Goal: Task Accomplishment & Management: Manage account settings

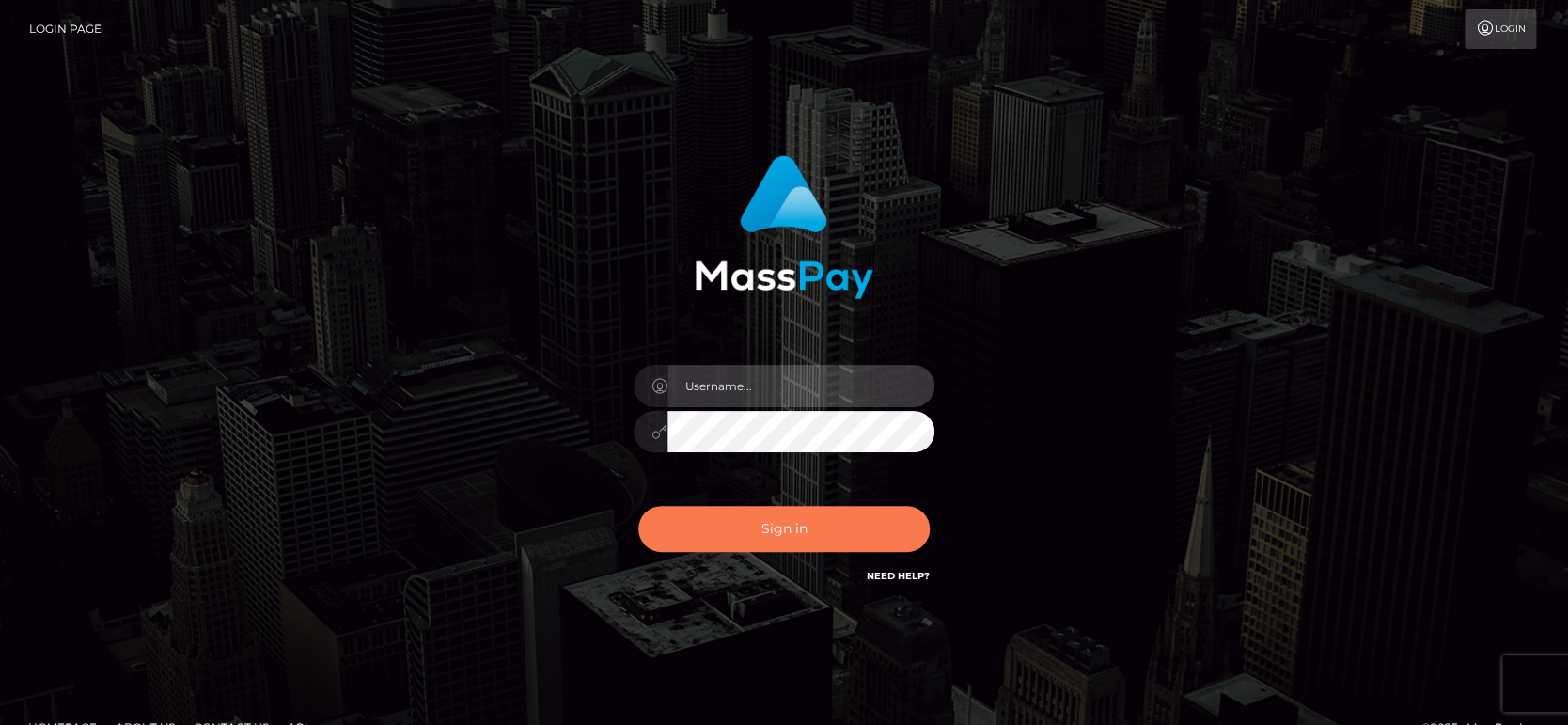
type input "fr.es"
click at [771, 523] on button "Sign in" at bounding box center [784, 528] width 291 height 46
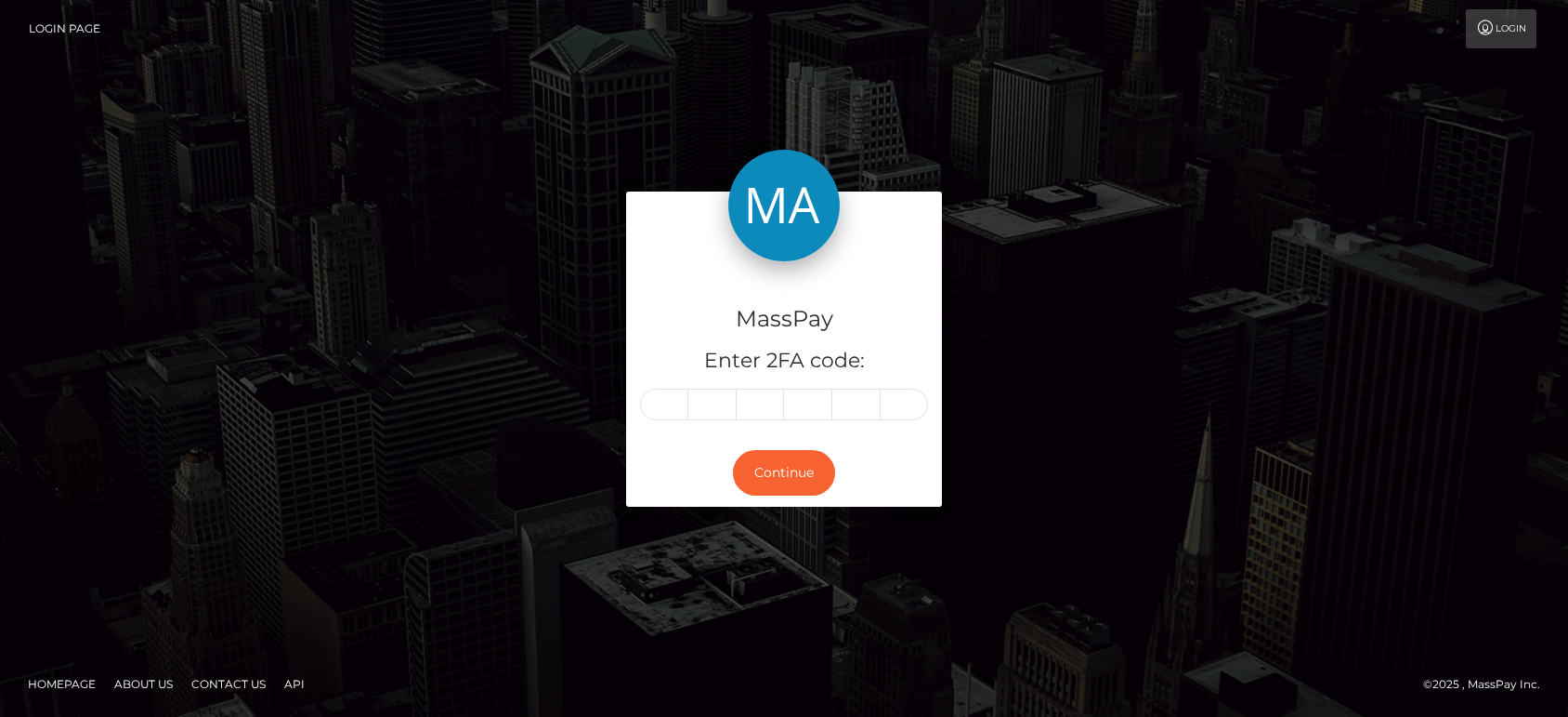
click at [667, 412] on input "text" at bounding box center [664, 405] width 48 height 32
type input "6"
type input "0"
type input "6"
type input "9"
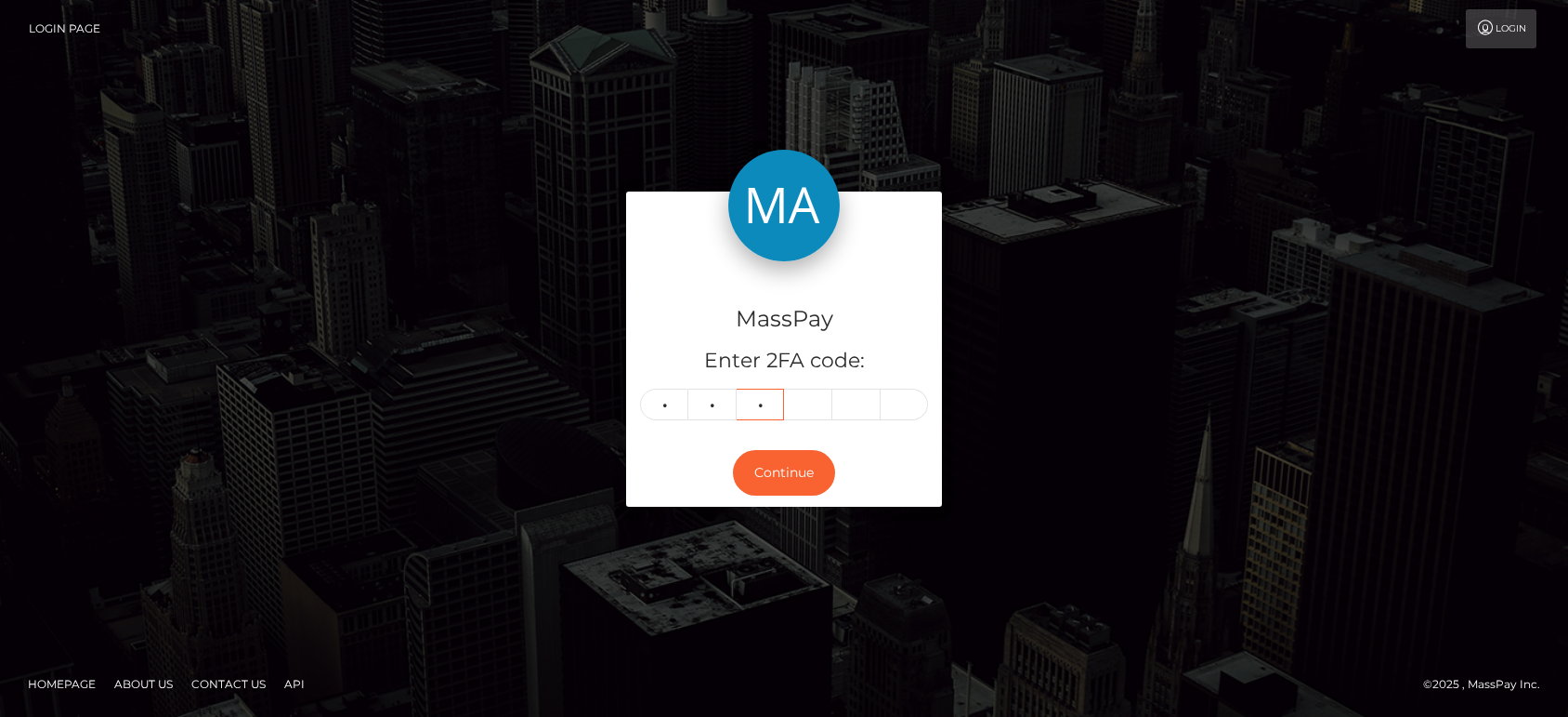
type input "7"
type input "1"
type input "7"
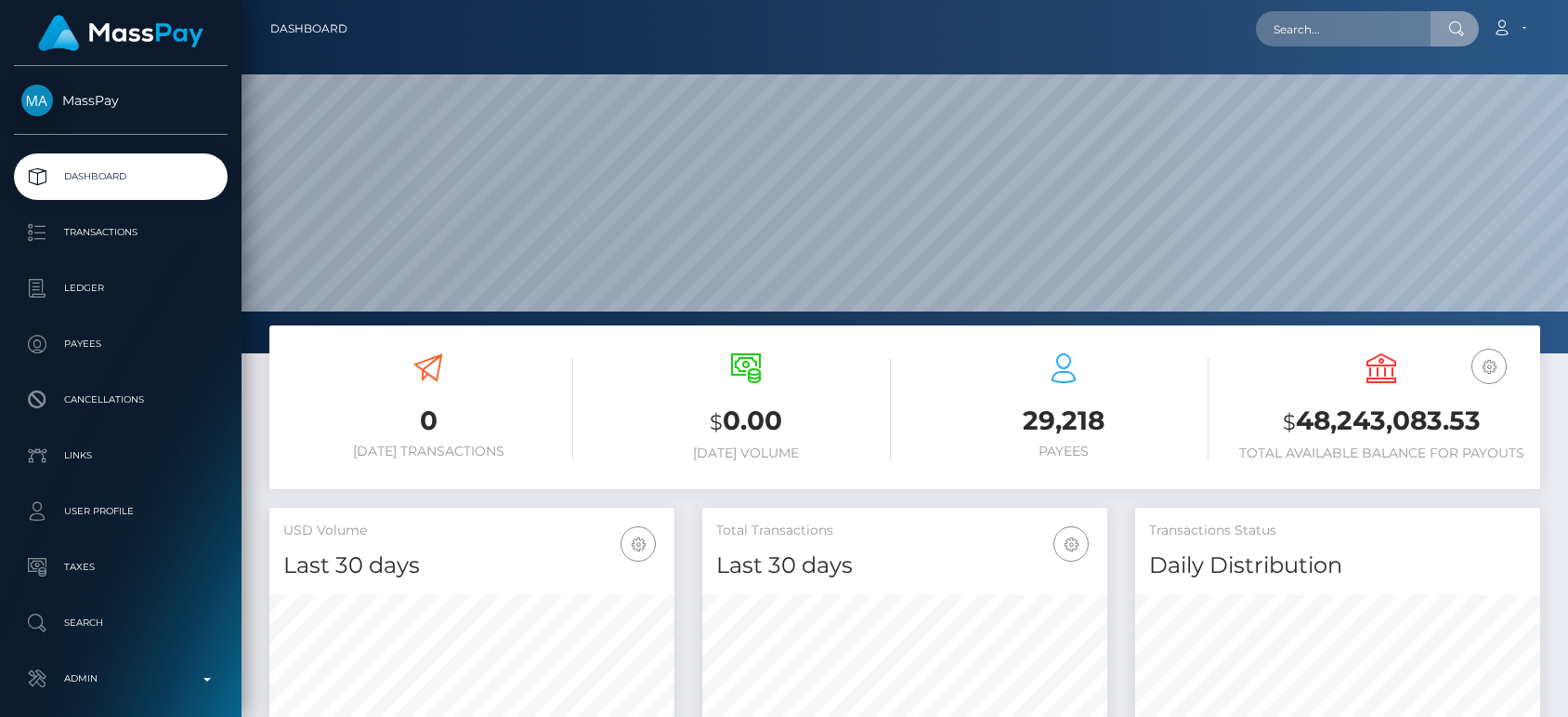
scroll to position [328, 405]
click at [1303, 36] on input "kalia.wkk@gmail.com" at bounding box center [1343, 29] width 175 height 36
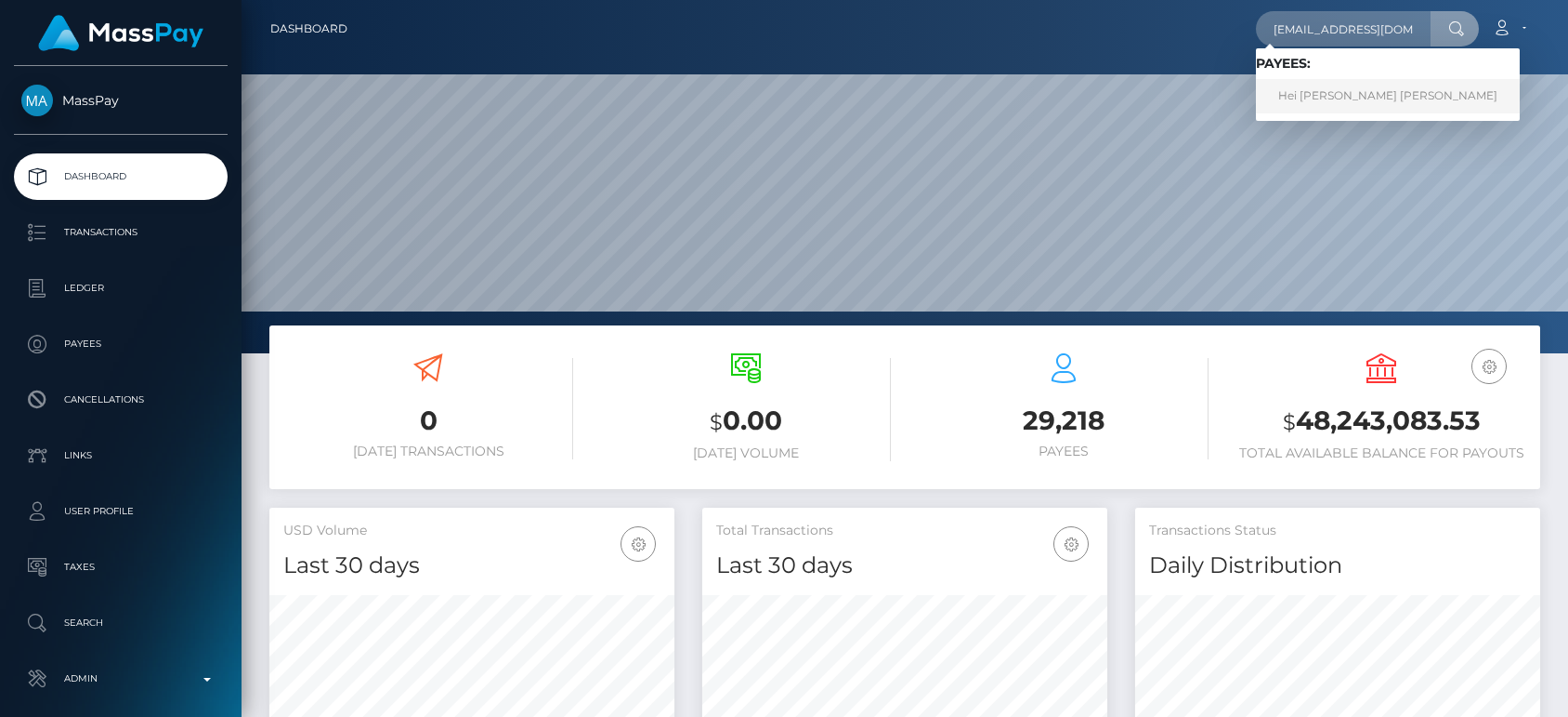
type input "[EMAIL_ADDRESS][DOMAIN_NAME]"
click at [1335, 109] on link "Hei Wai Kalia Wong" at bounding box center [1387, 96] width 264 height 35
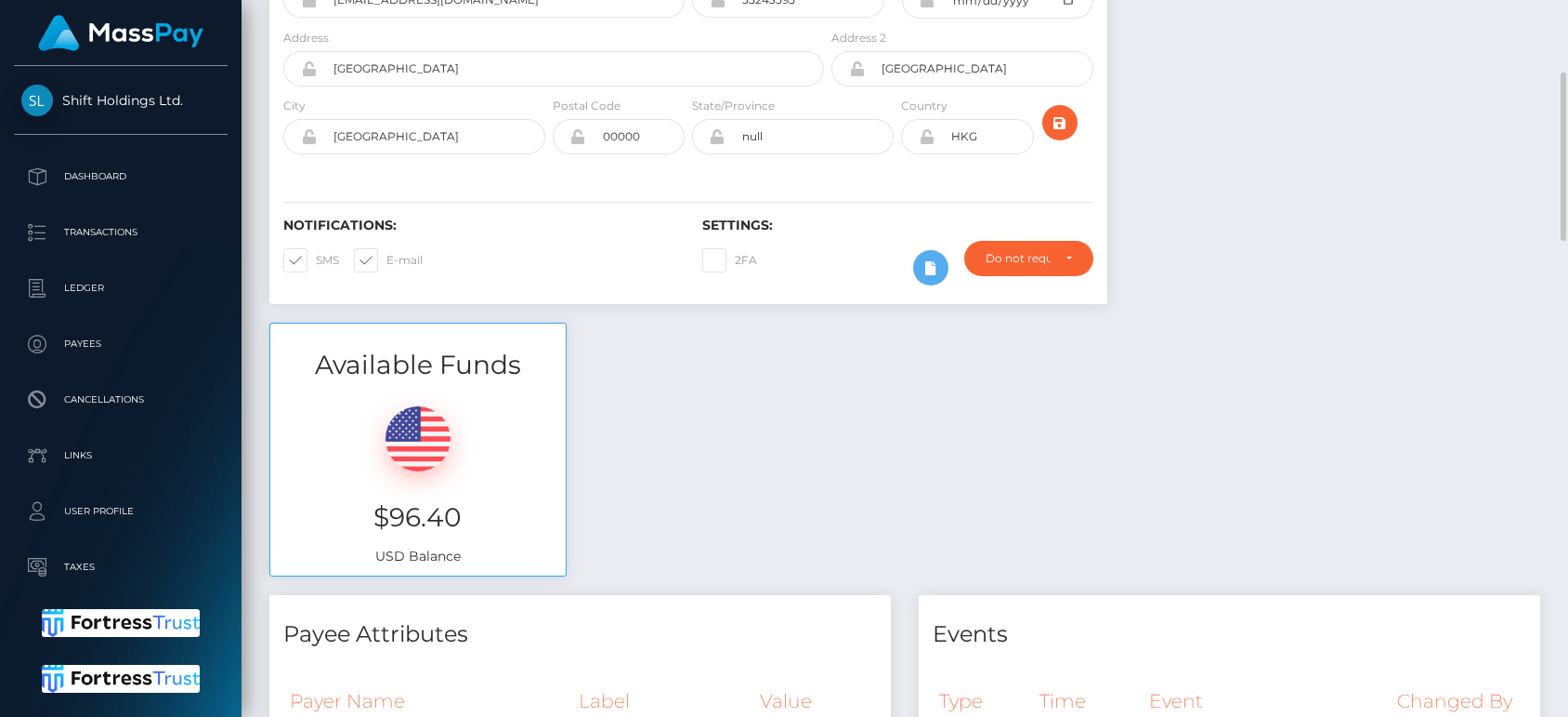
scroll to position [341, 0]
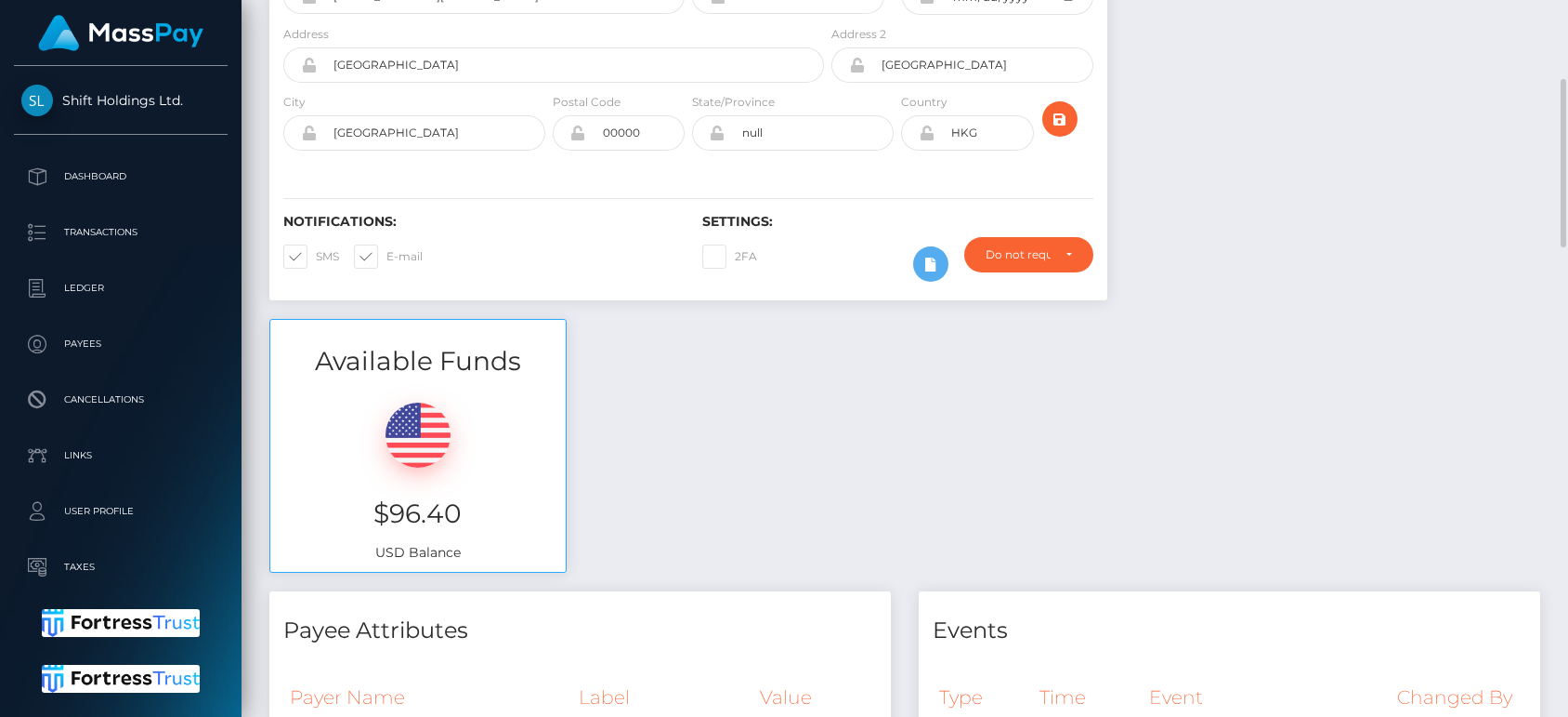
click at [1178, 395] on div "Available Funds $96.40 USD Balance" at bounding box center [905, 455] width 1299 height 273
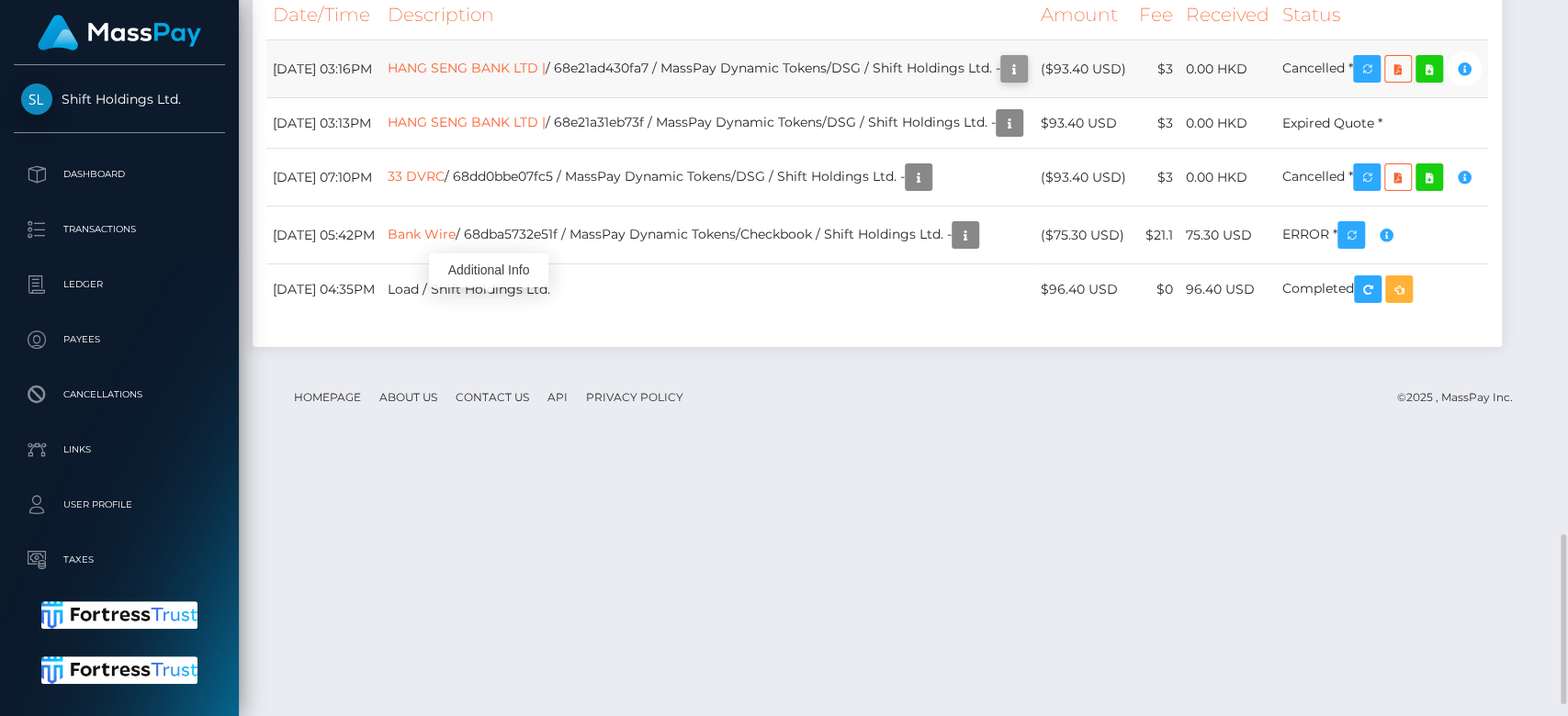
scroll to position [220, 406]
click at [1003, 81] on icon "button" at bounding box center [1015, 69] width 22 height 23
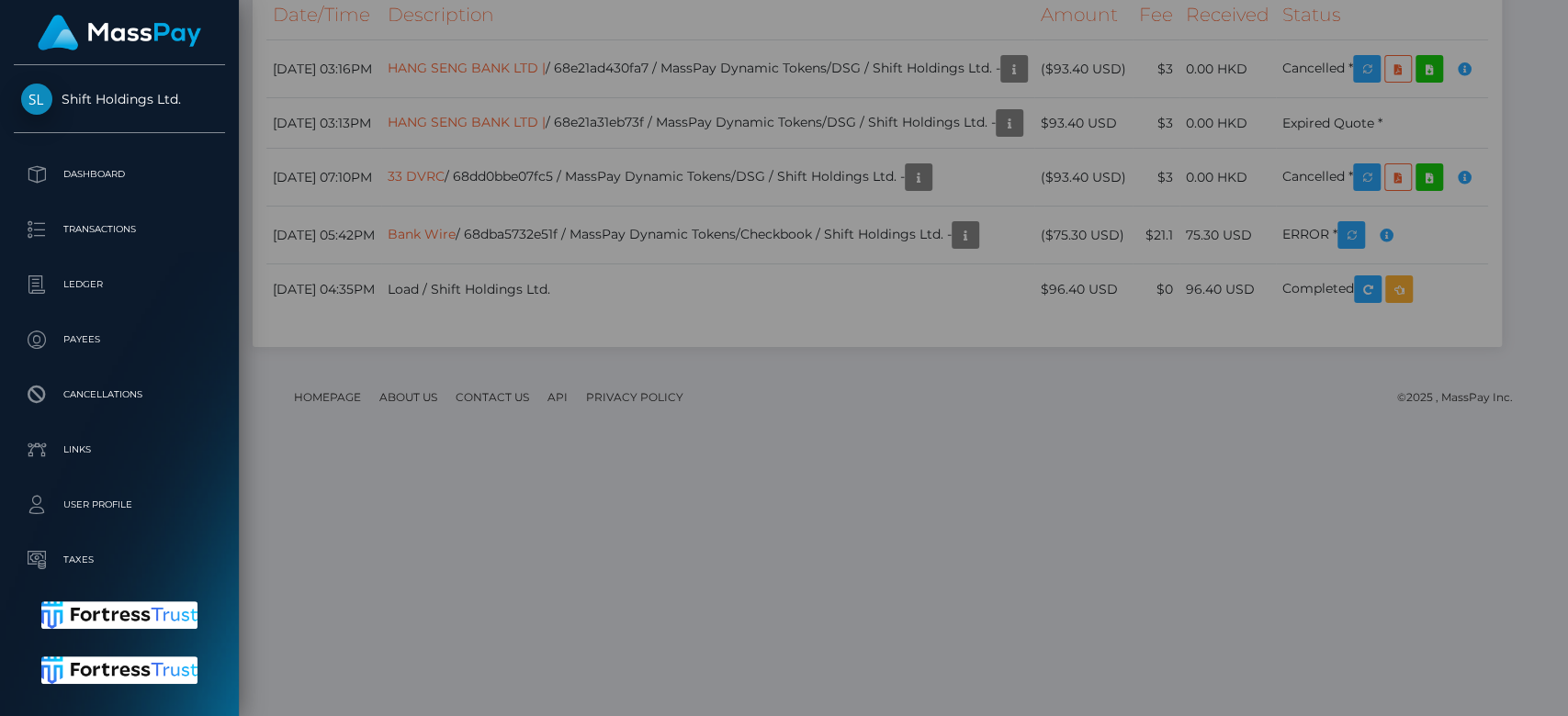
scroll to position [0, 0]
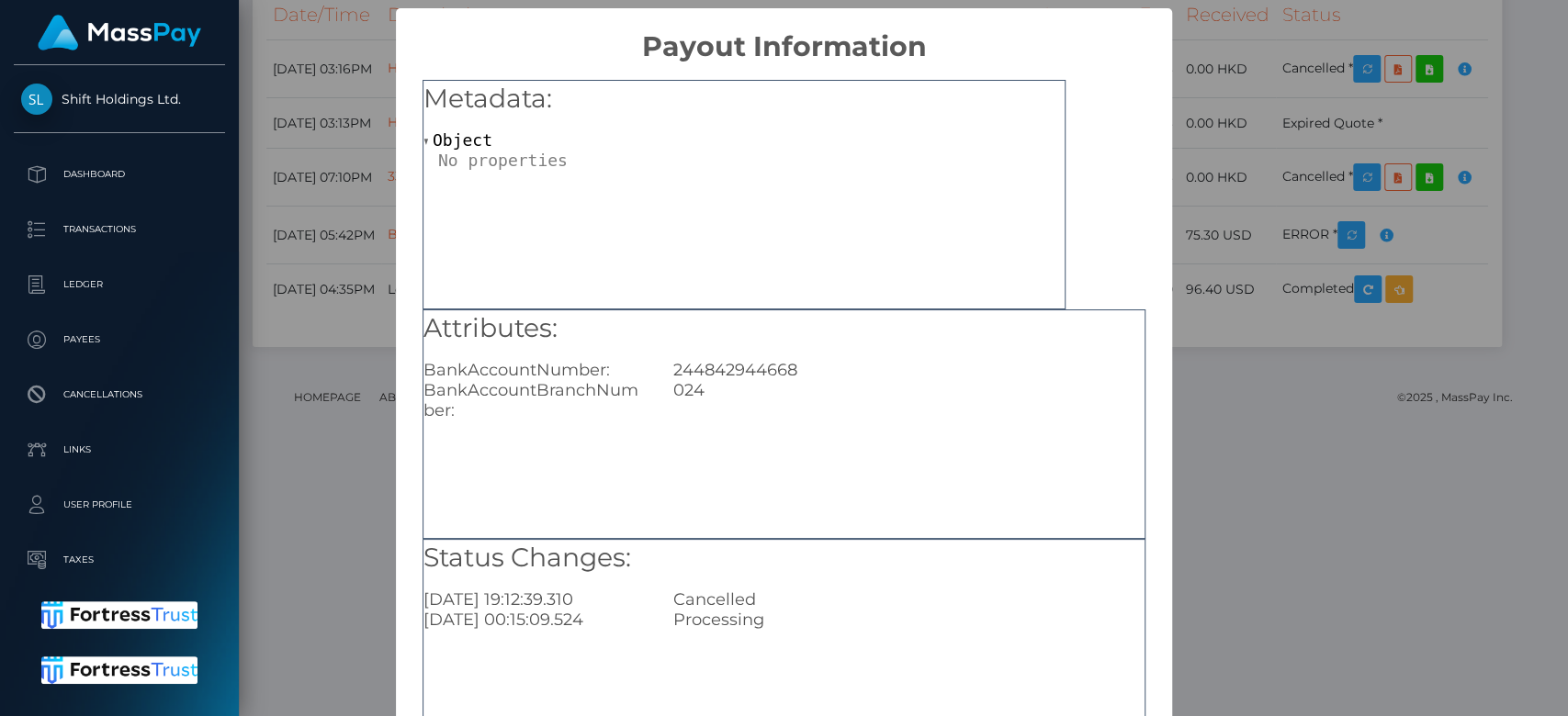
click at [377, 290] on div "× Payout Information Metadata: Object Attributes: BankAccountNumber: 2448429446…" at bounding box center [784, 358] width 1568 height 716
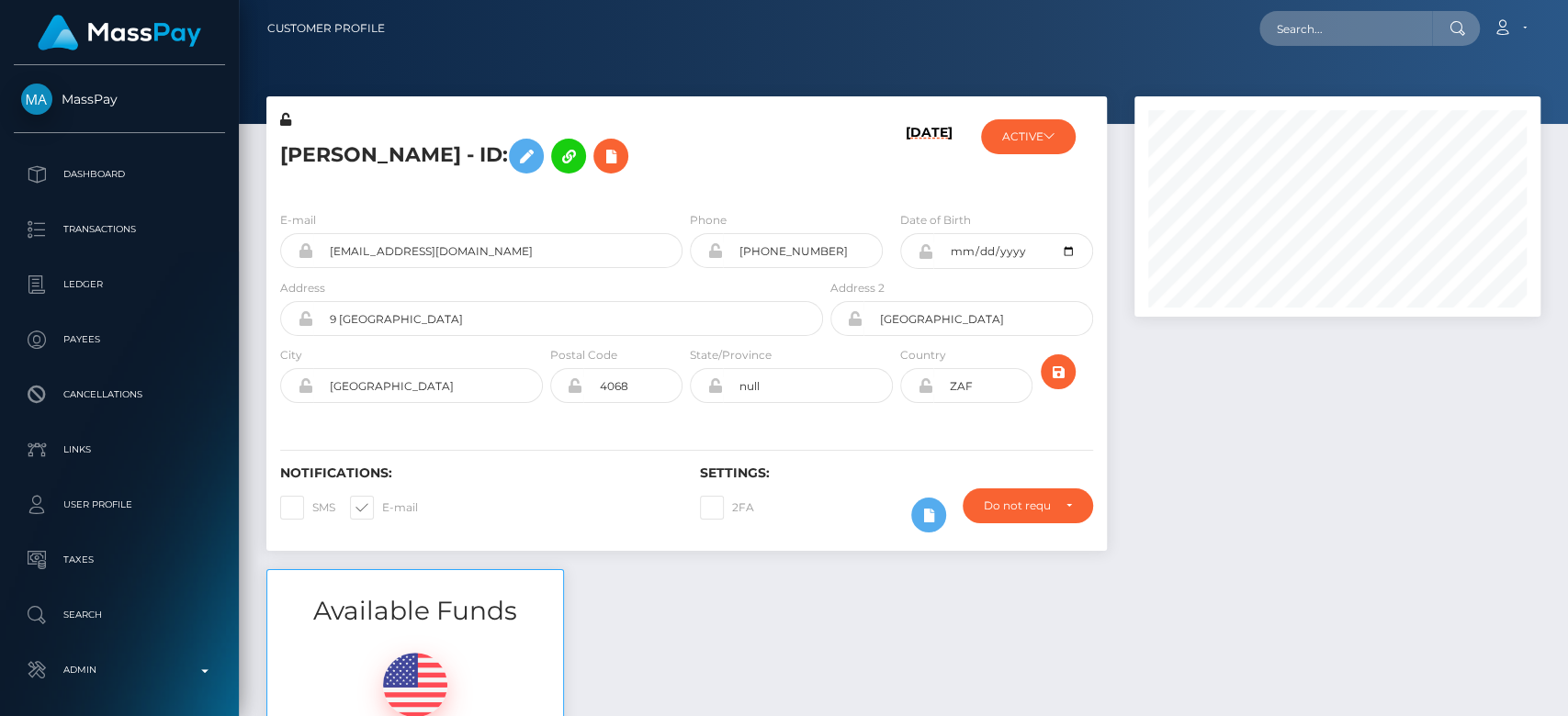
scroll to position [220, 406]
click at [1031, 143] on button "ACTIVE" at bounding box center [1029, 137] width 95 height 35
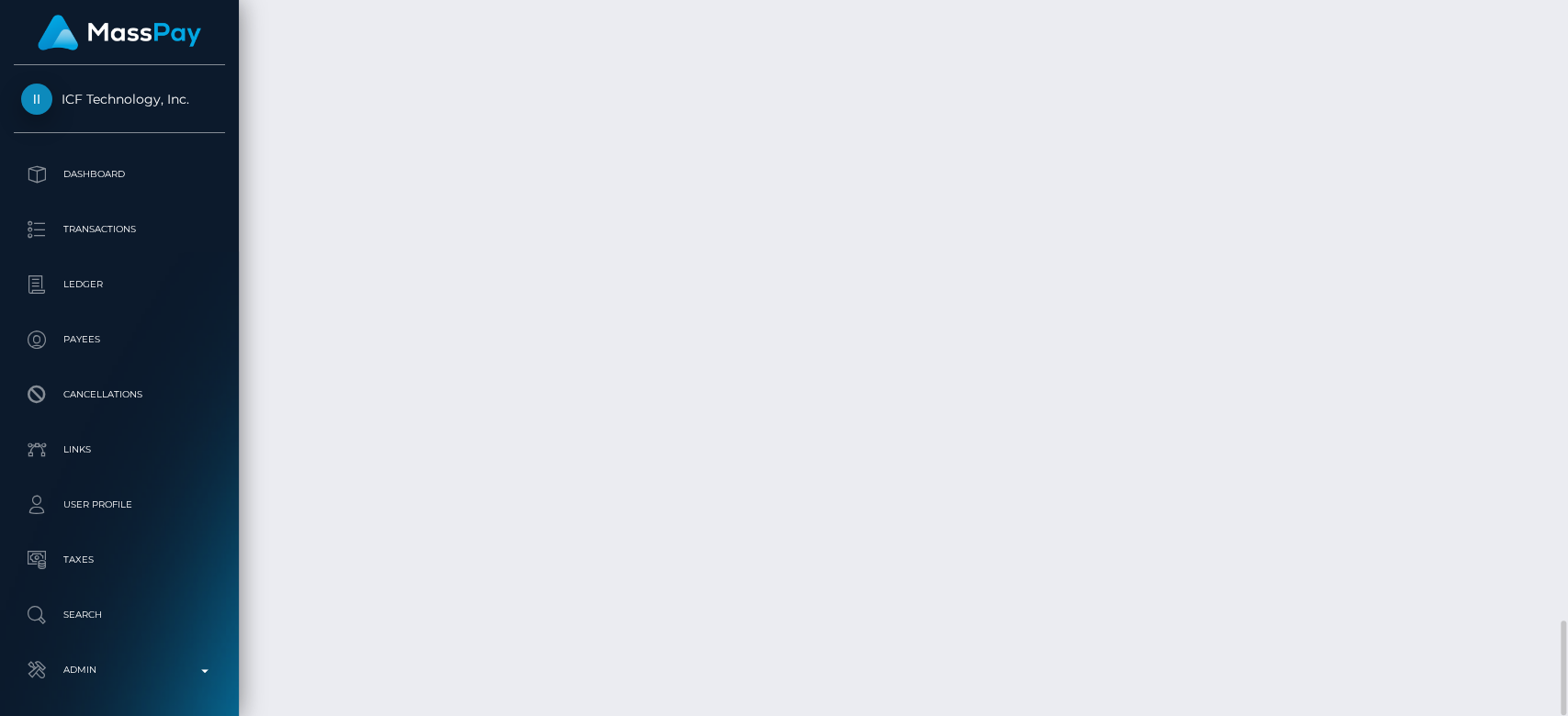
scroll to position [220, 406]
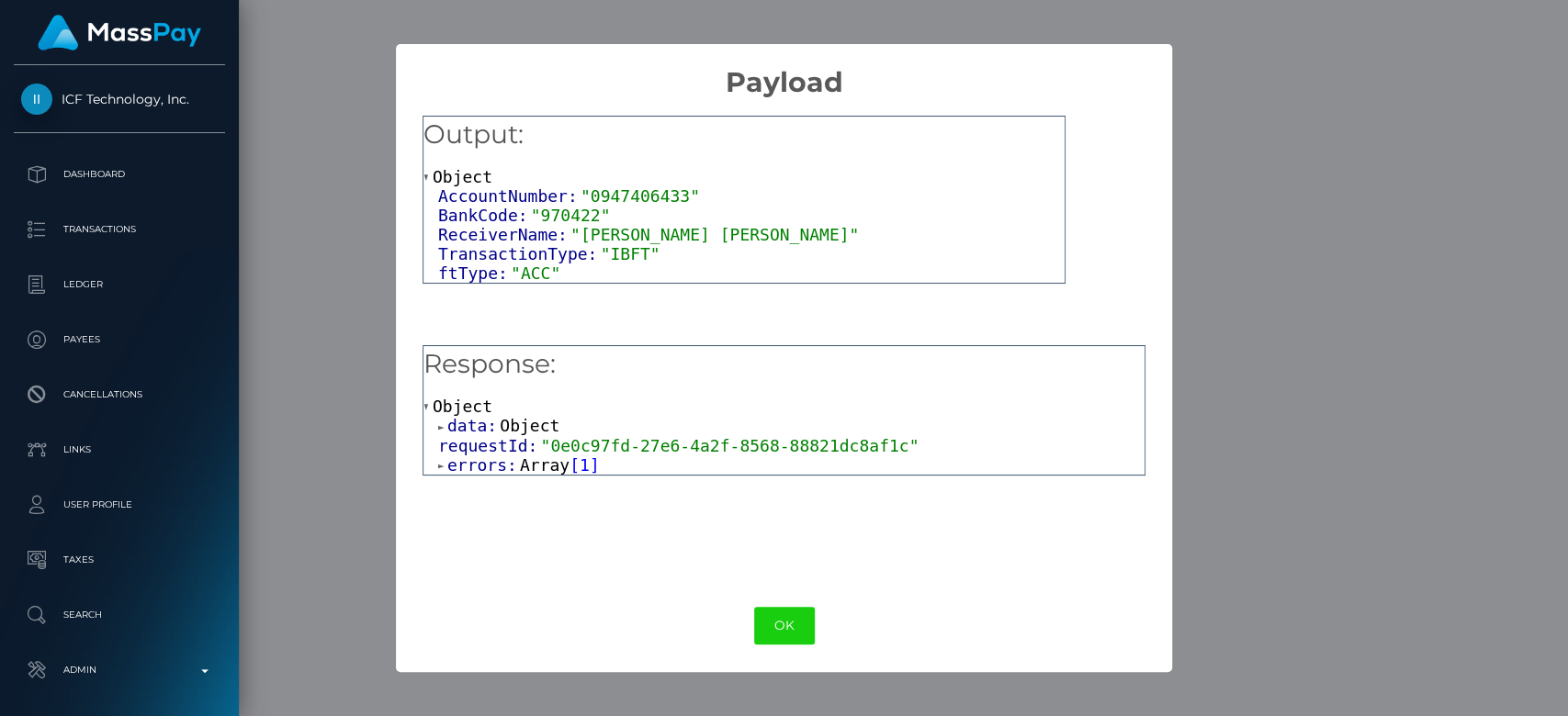
click at [544, 466] on span "Array" at bounding box center [544, 465] width 49 height 20
click at [512, 481] on span "Object" at bounding box center [515, 484] width 60 height 20
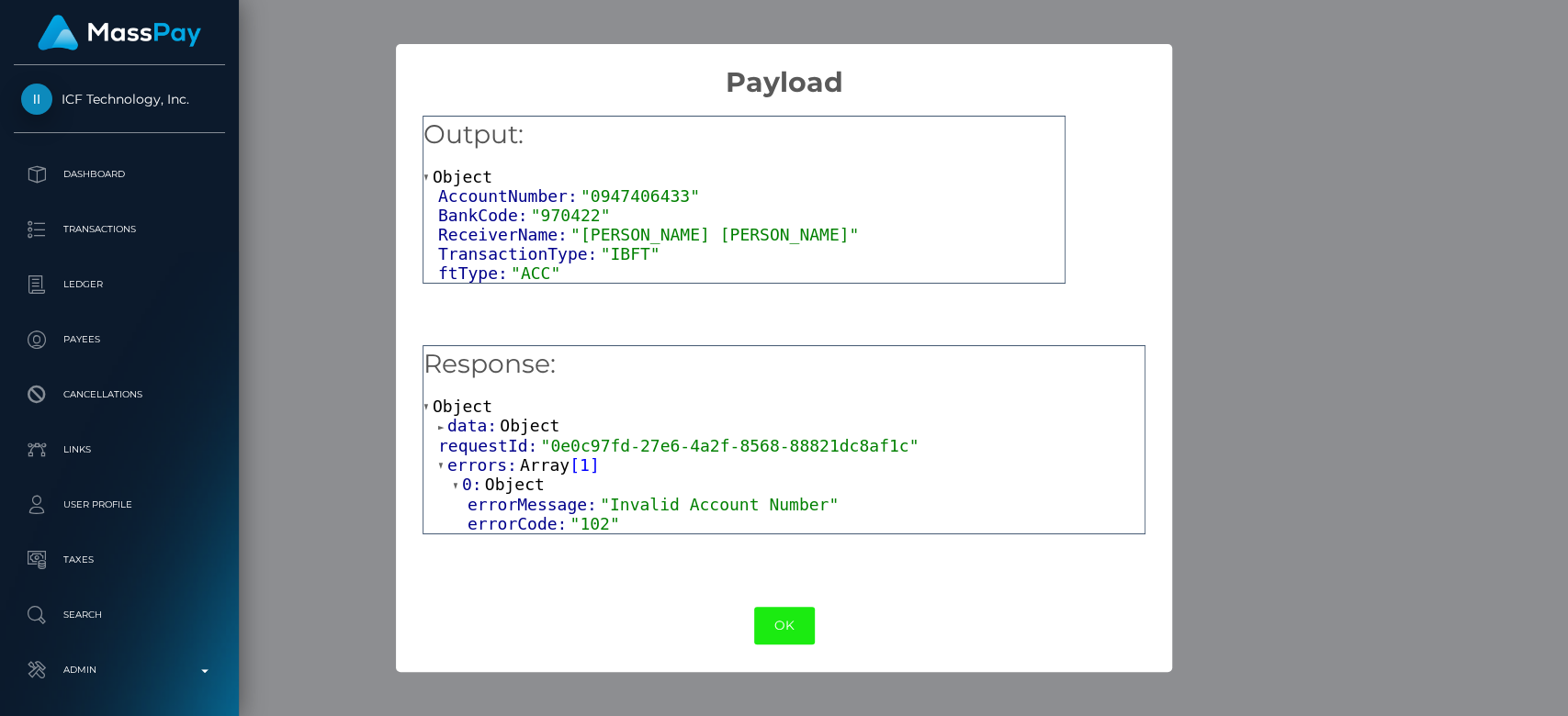
click at [782, 635] on button "OK" at bounding box center [784, 626] width 60 height 37
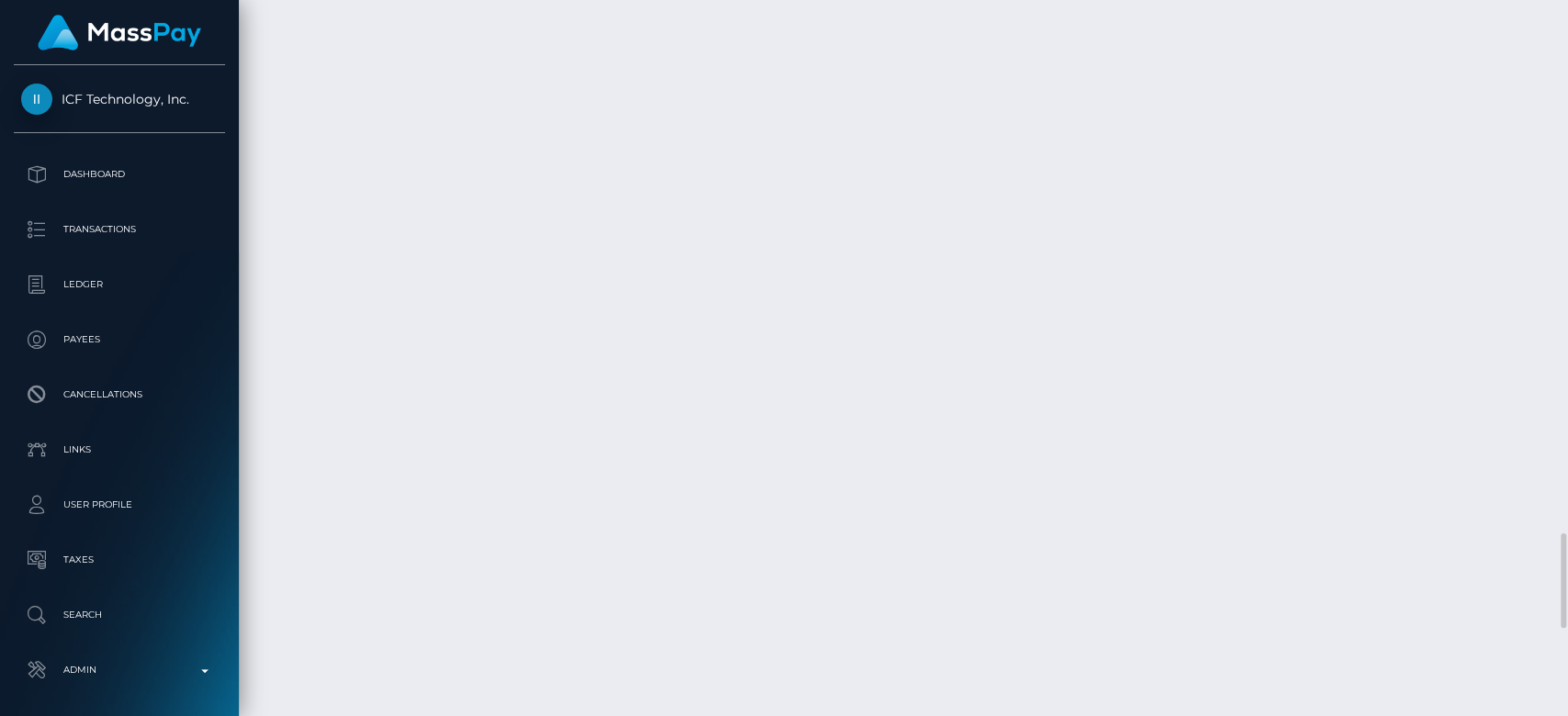
scroll to position [4680, 0]
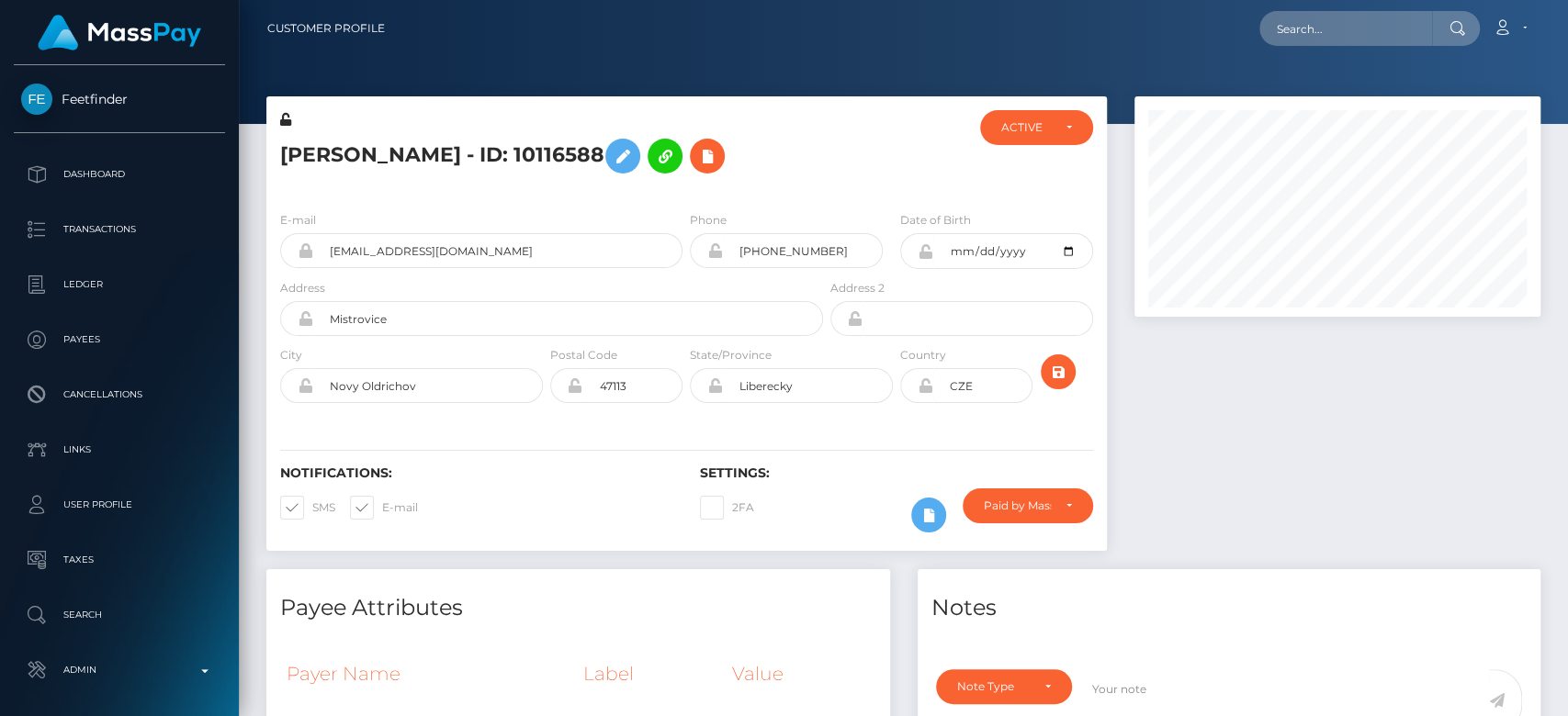
scroll to position [220, 406]
click at [1066, 126] on div "ACTIVE" at bounding box center [1036, 127] width 70 height 15
click at [1040, 247] on span "CLOSED" at bounding box center [1026, 255] width 47 height 17
select select "CLOSED"
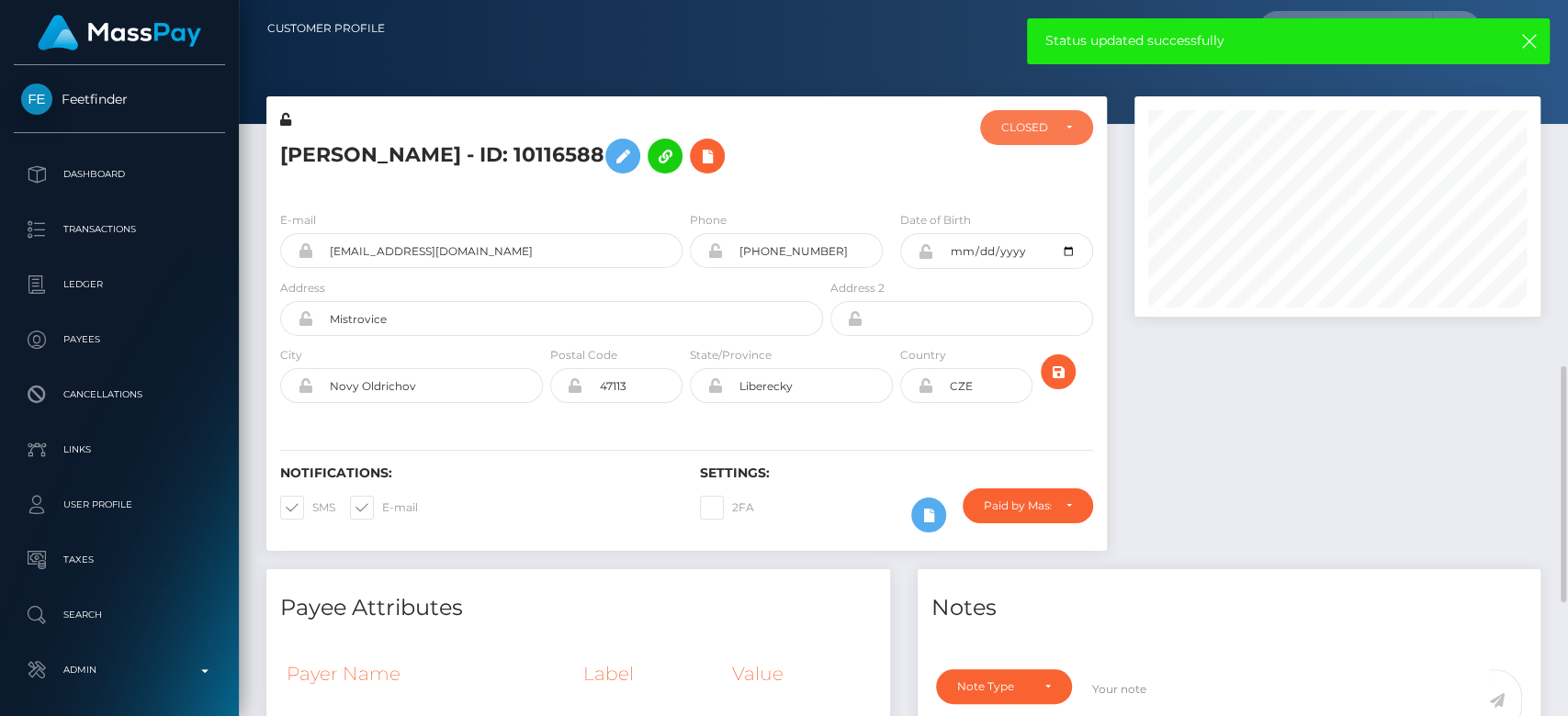
scroll to position [301, 0]
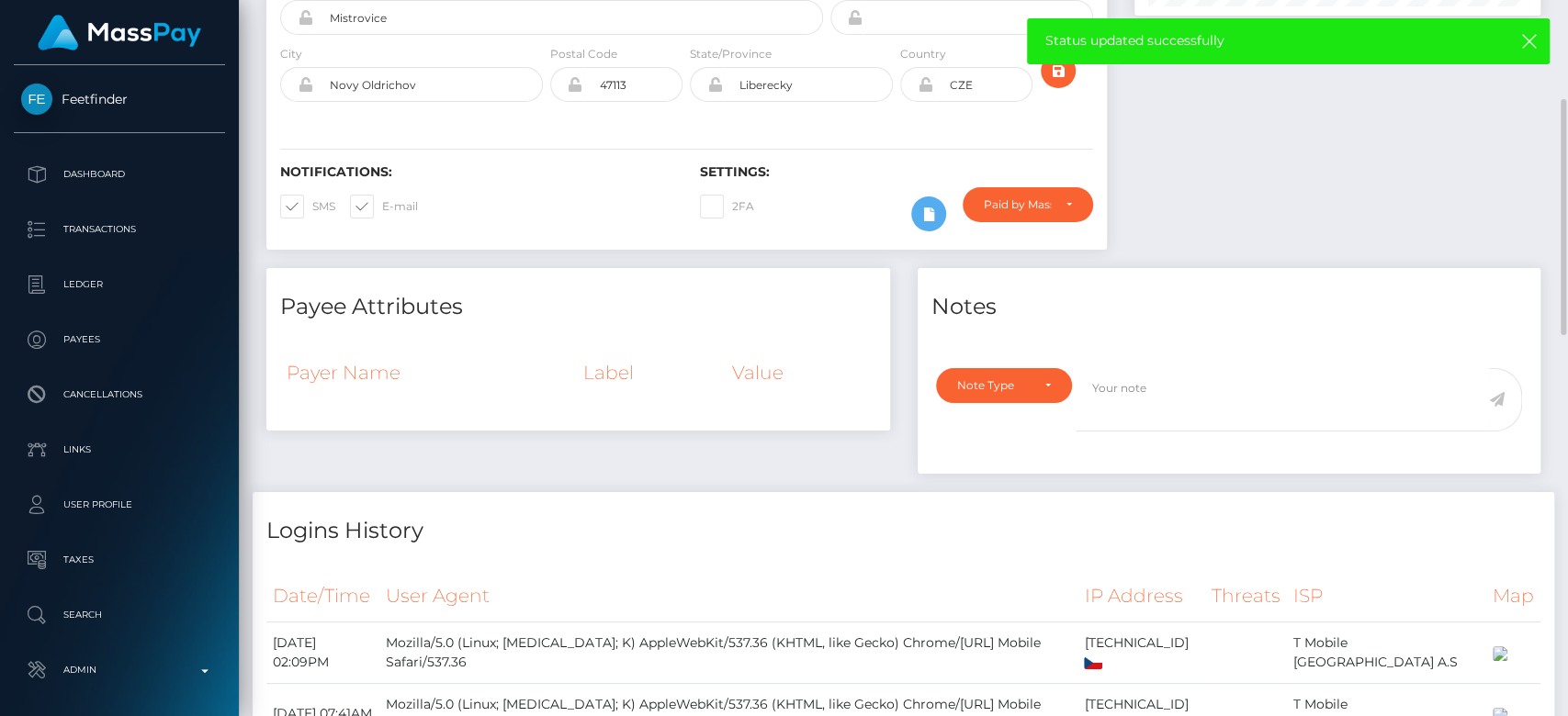
click at [382, 208] on span at bounding box center [382, 206] width 0 height 14
click at [382, 206] on input "E-mail" at bounding box center [388, 200] width 12 height 12
checkbox input "false"
click at [312, 199] on span at bounding box center [312, 206] width 0 height 14
click at [312, 197] on input "SMS" at bounding box center [318, 200] width 12 height 12
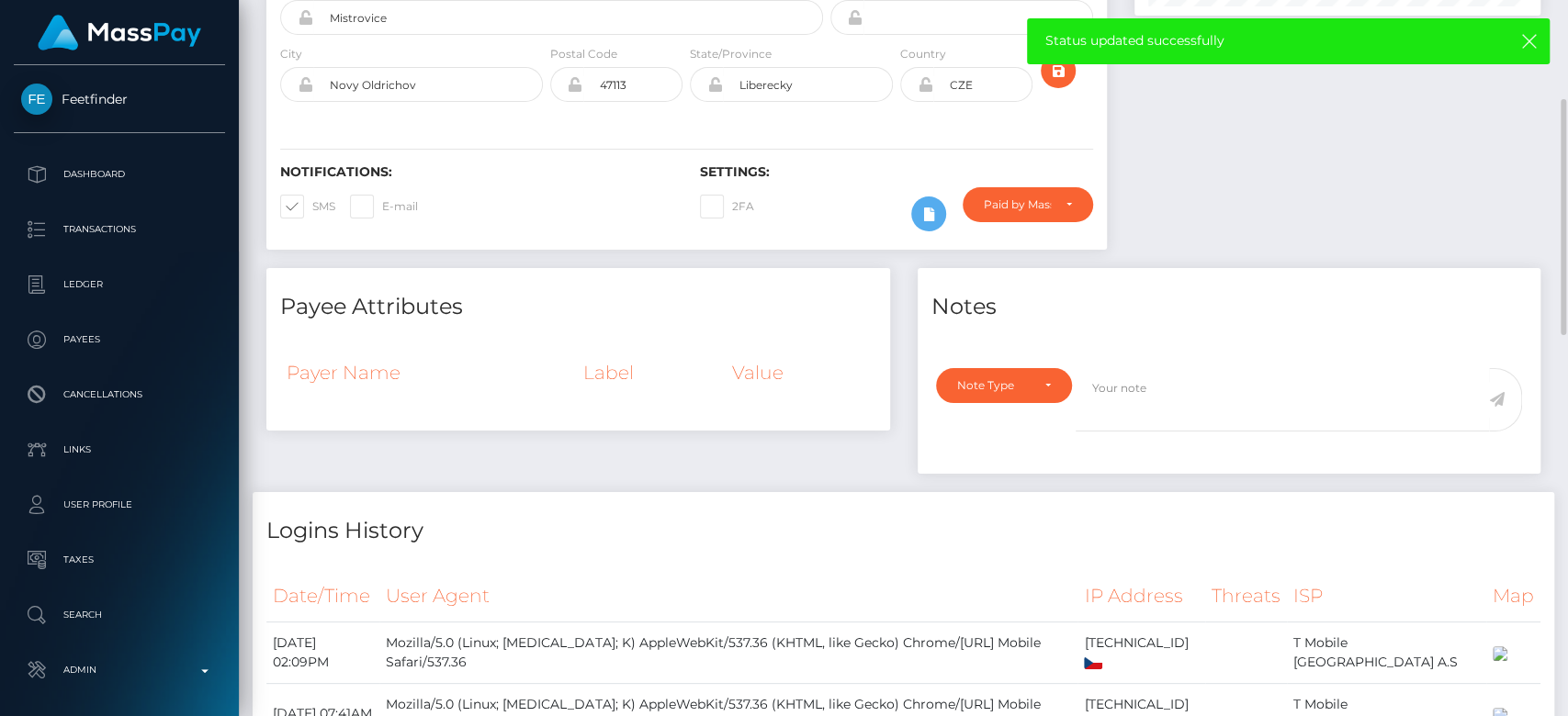
checkbox input "false"
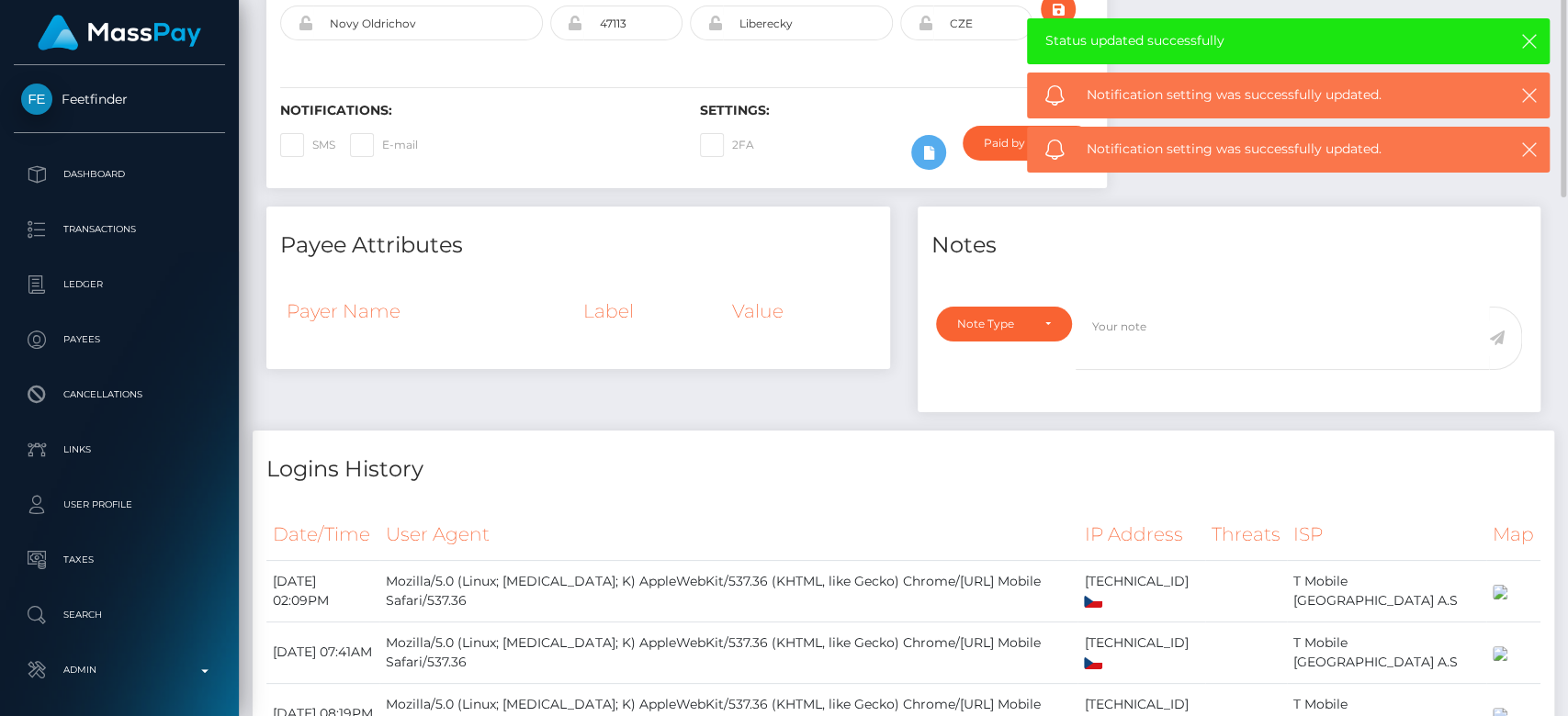
scroll to position [202, 0]
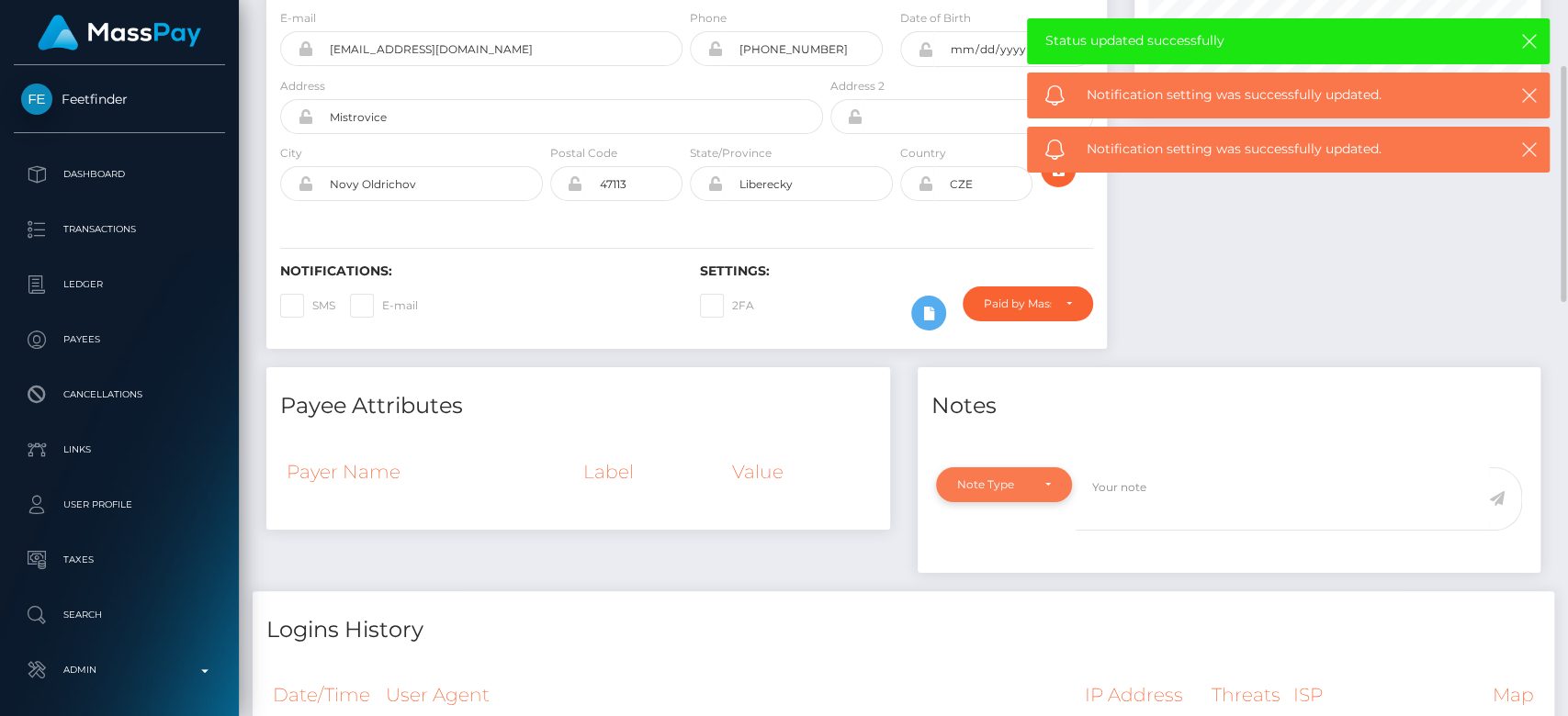
click at [1006, 479] on div "Note Type" at bounding box center [993, 485] width 73 height 15
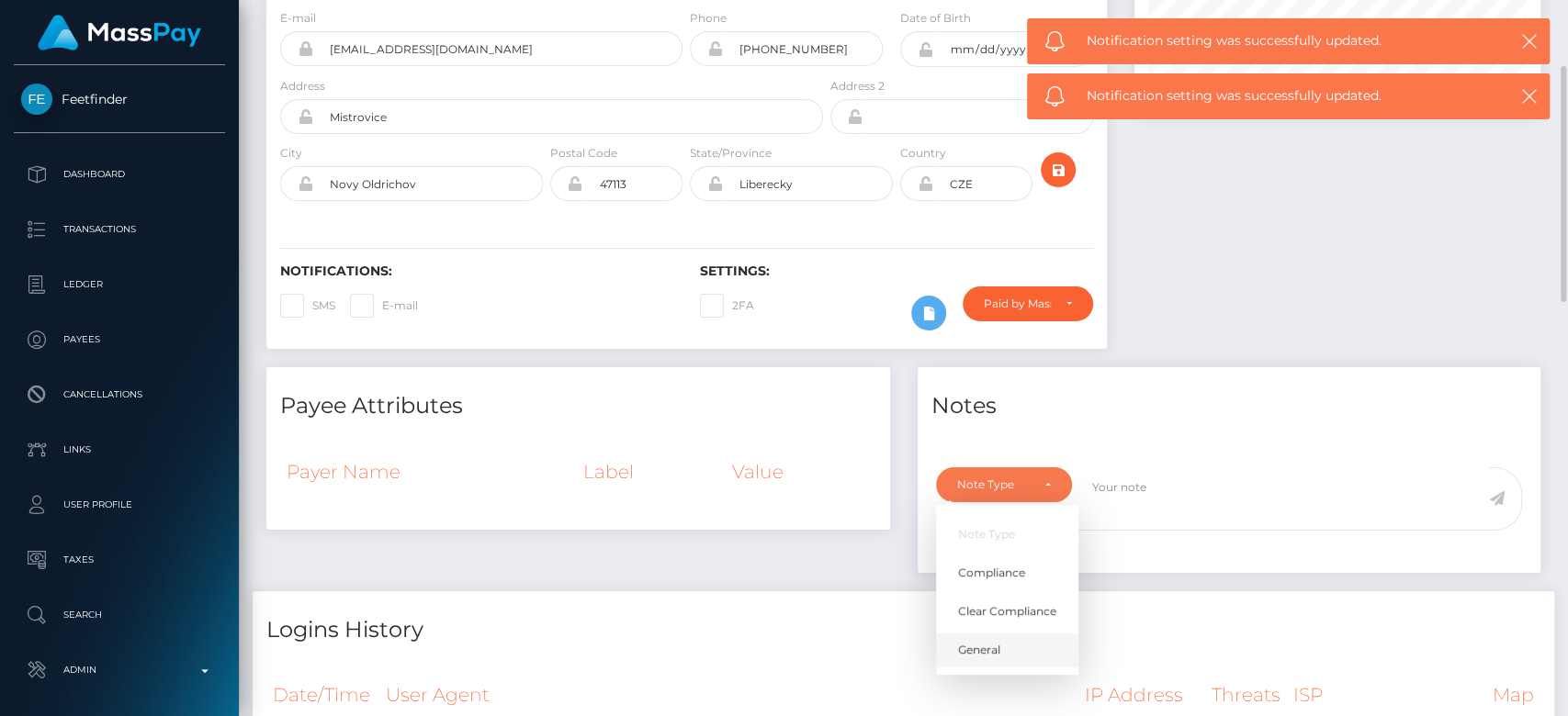
click at [1021, 657] on div "Note Type Compliance Clear Compliance General" at bounding box center [1006, 590] width 142 height 170
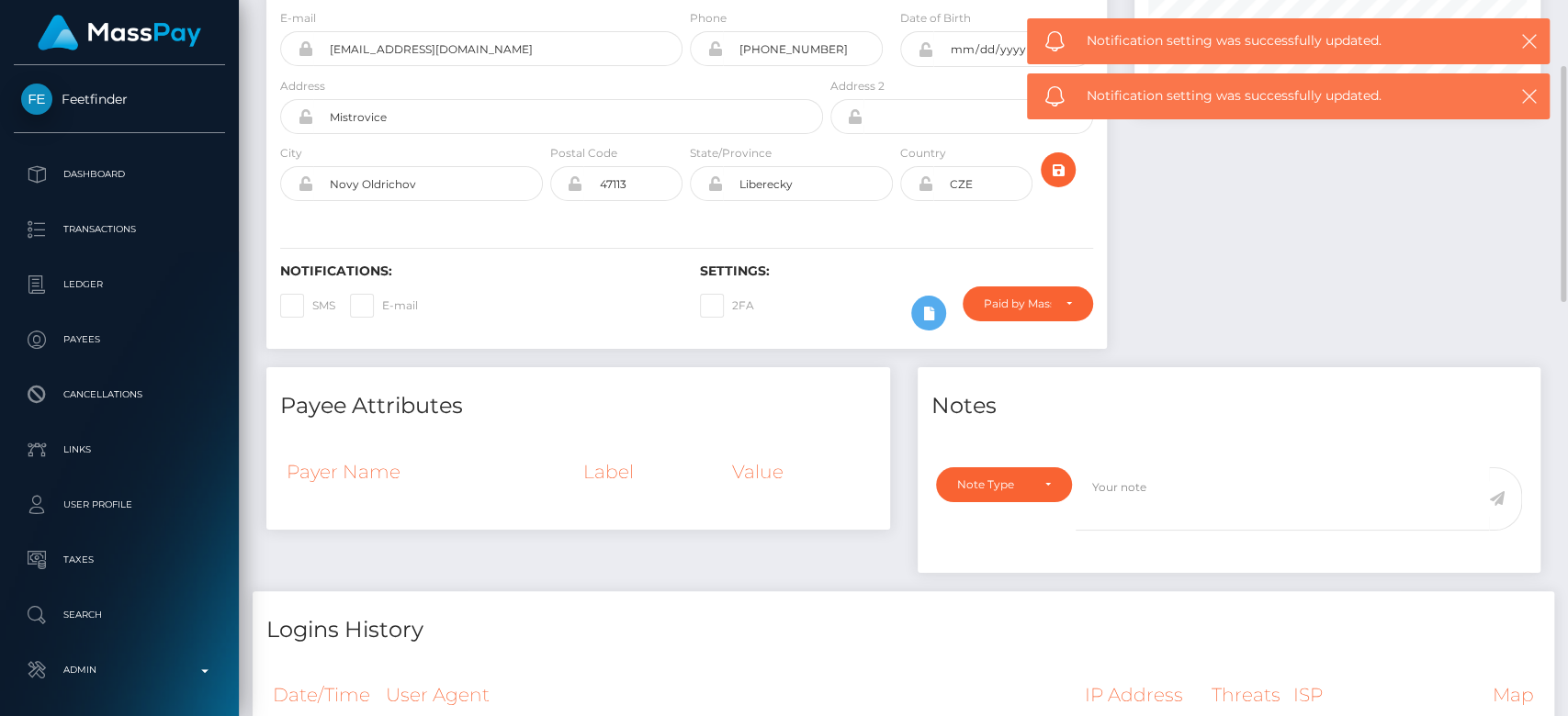
click at [1026, 487] on div "Note Type" at bounding box center [993, 485] width 73 height 15
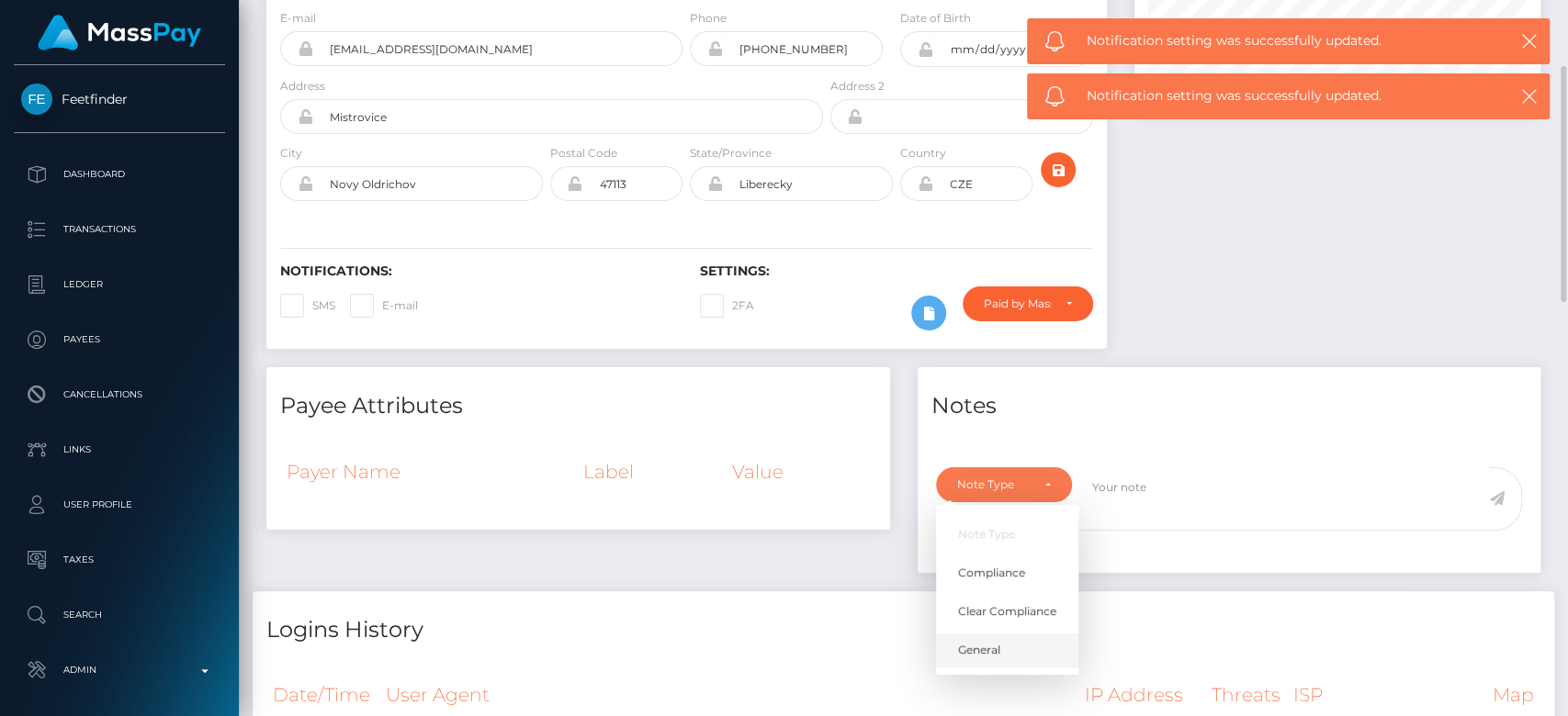
click at [996, 656] on link "General" at bounding box center [1006, 650] width 142 height 34
select select "GENERAL"
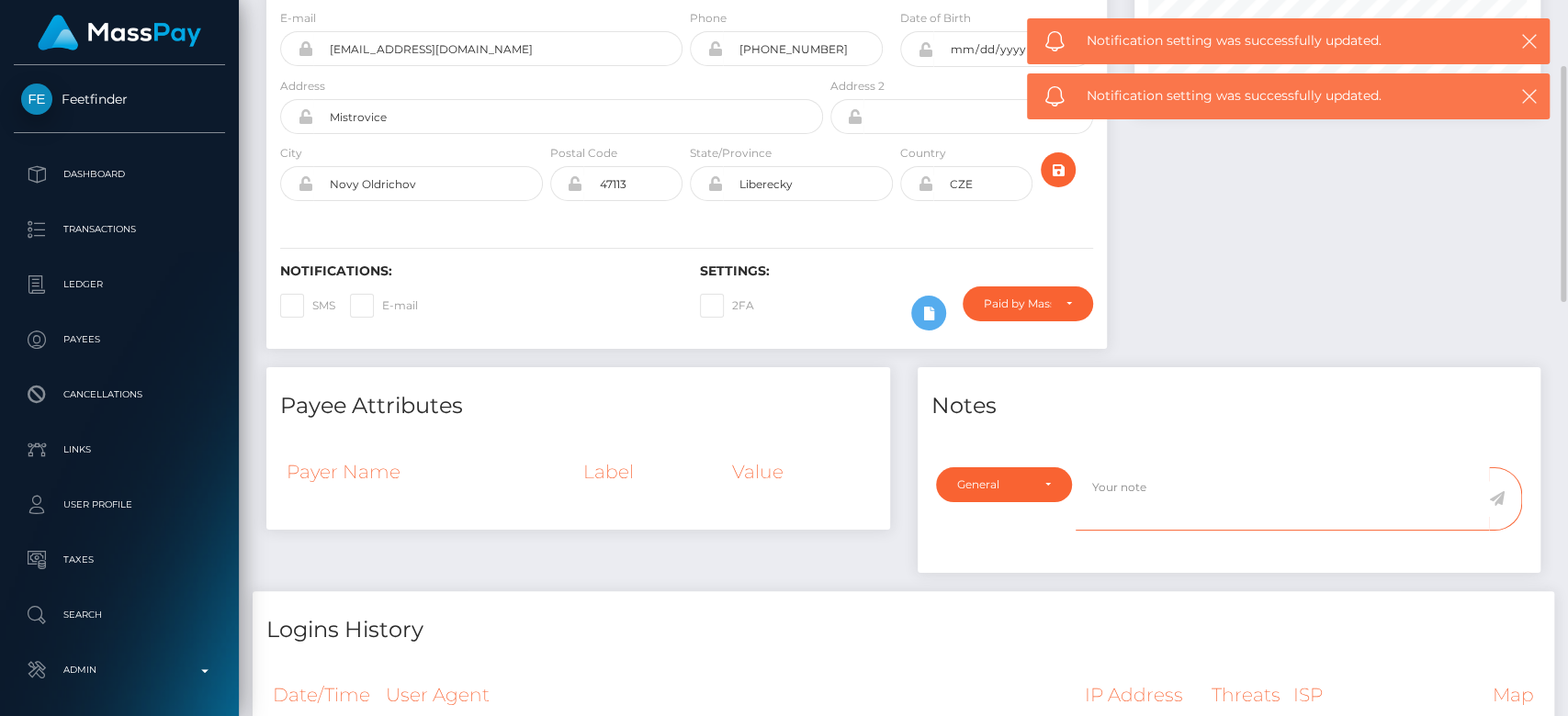
click at [1091, 486] on textarea at bounding box center [1282, 499] width 413 height 63
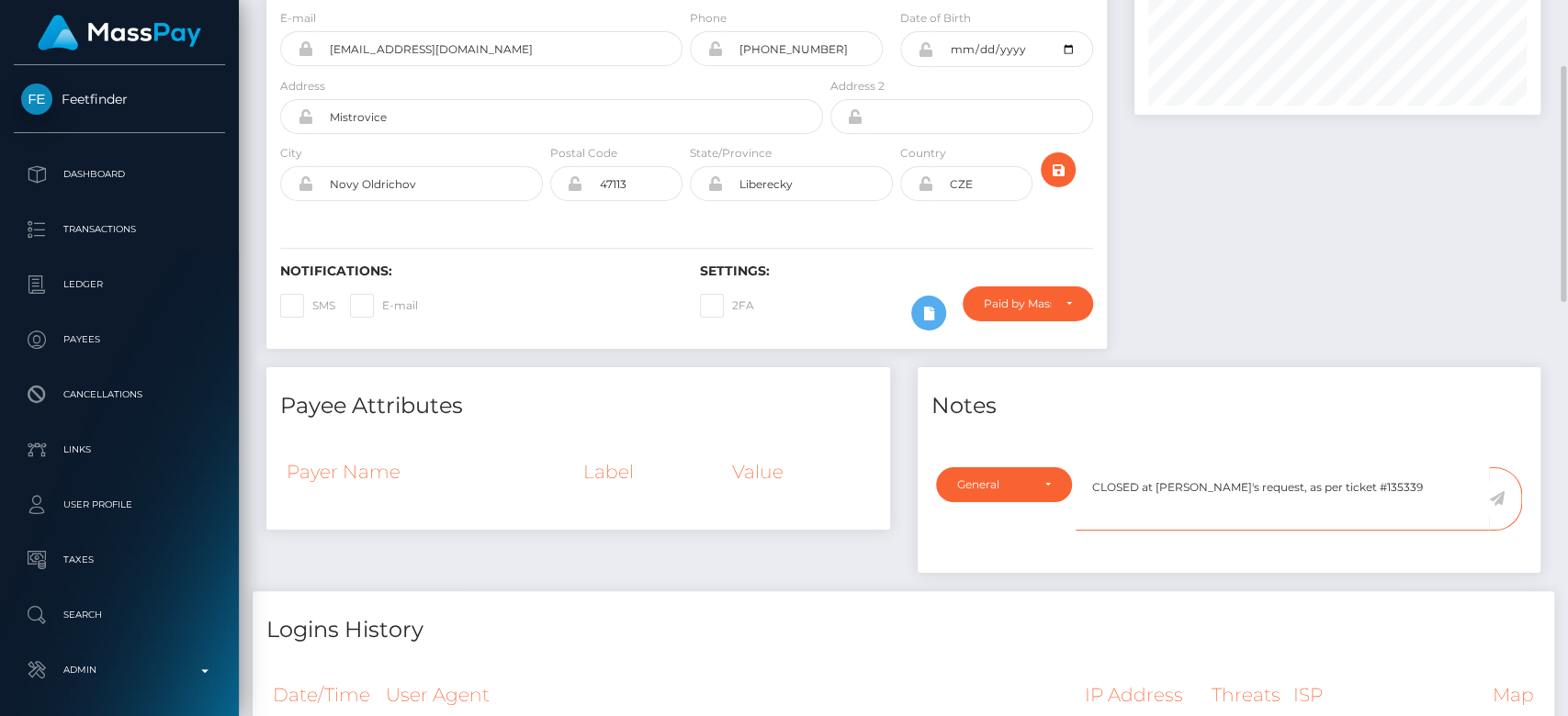
type textarea "CLOSED at payee's request, as per ticket #135339"
click at [1498, 496] on icon at bounding box center [1496, 498] width 16 height 15
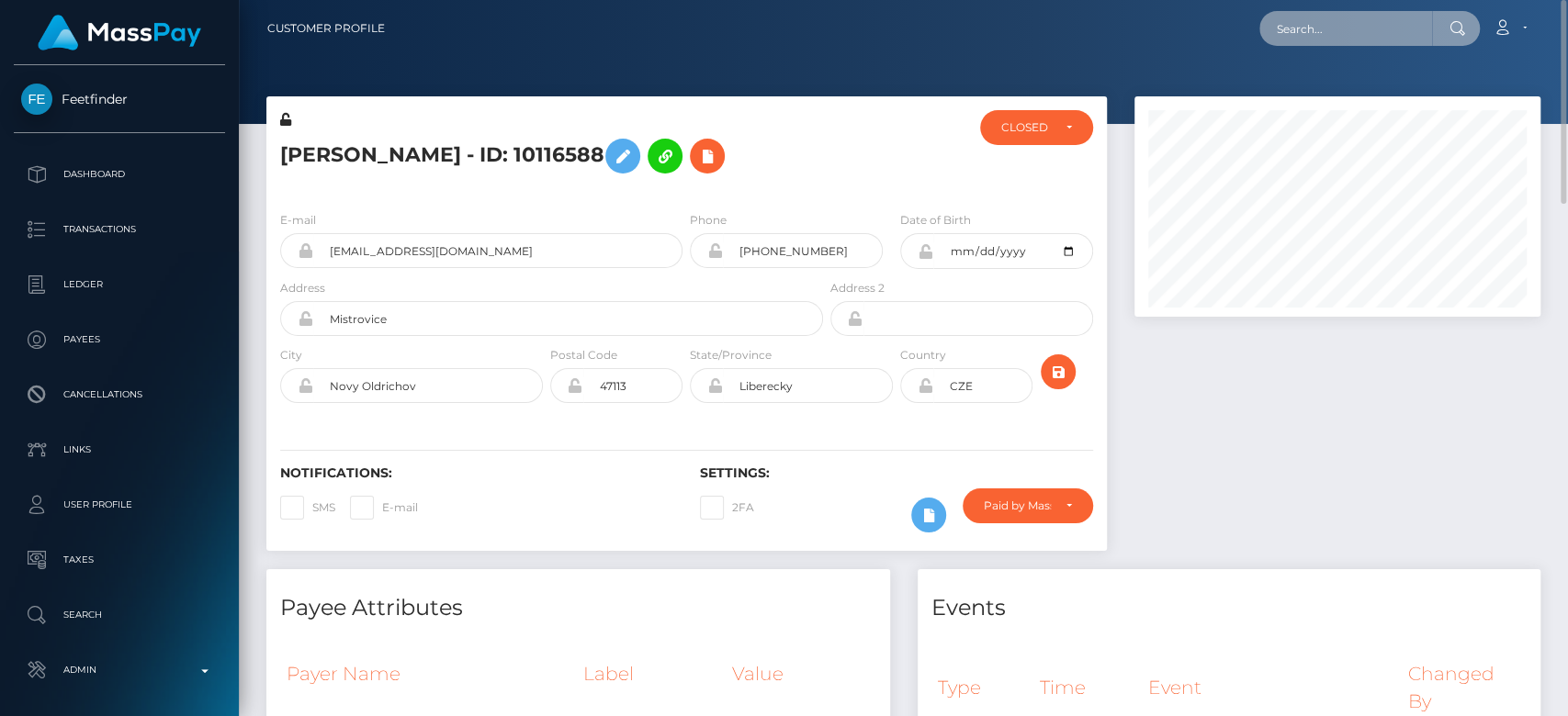
click at [1363, 42] on input "text" at bounding box center [1346, 29] width 173 height 35
paste input "MSP49c5fce19e47c3d"
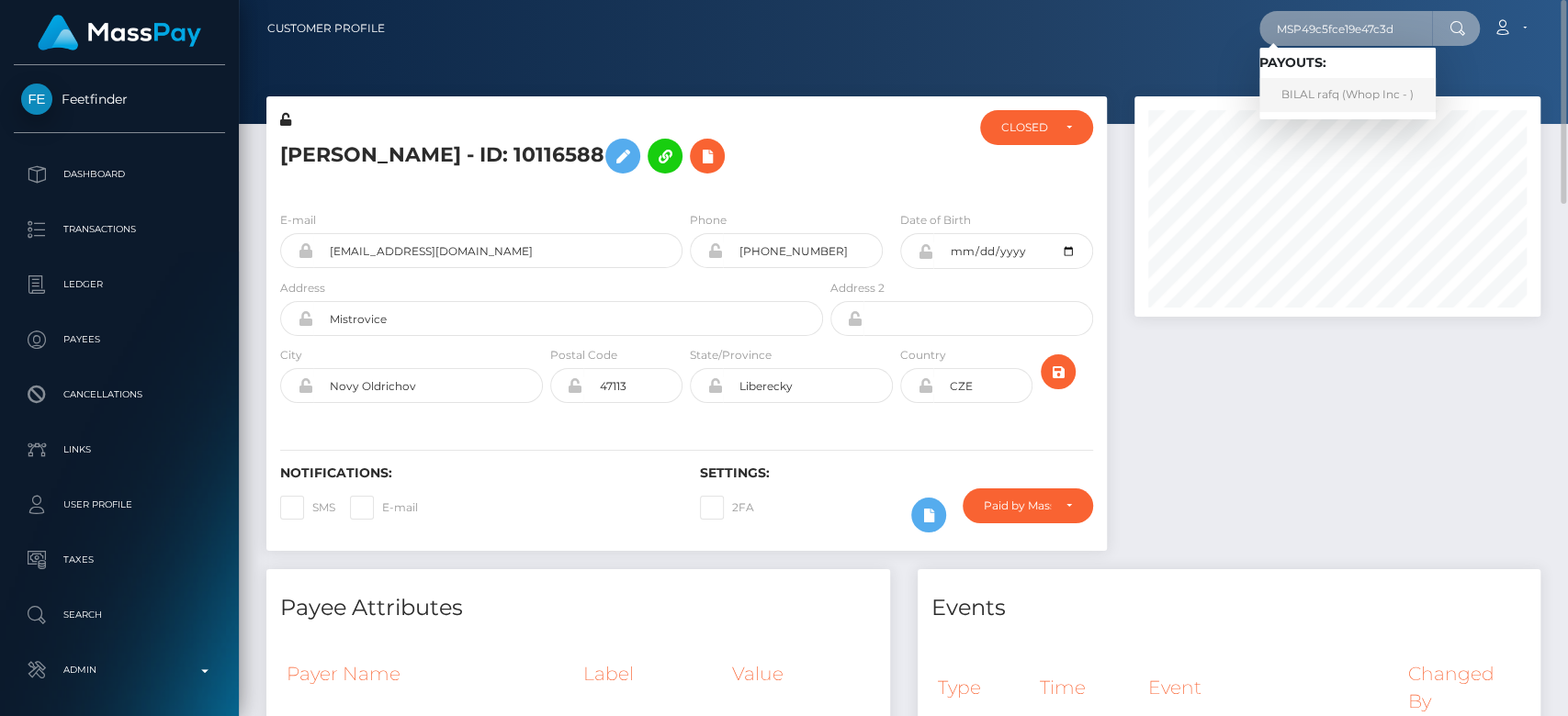
type input "MSP49c5fce19e47c3d"
click at [1346, 90] on link "BILAL rafq (Whop Inc - )" at bounding box center [1348, 95] width 177 height 34
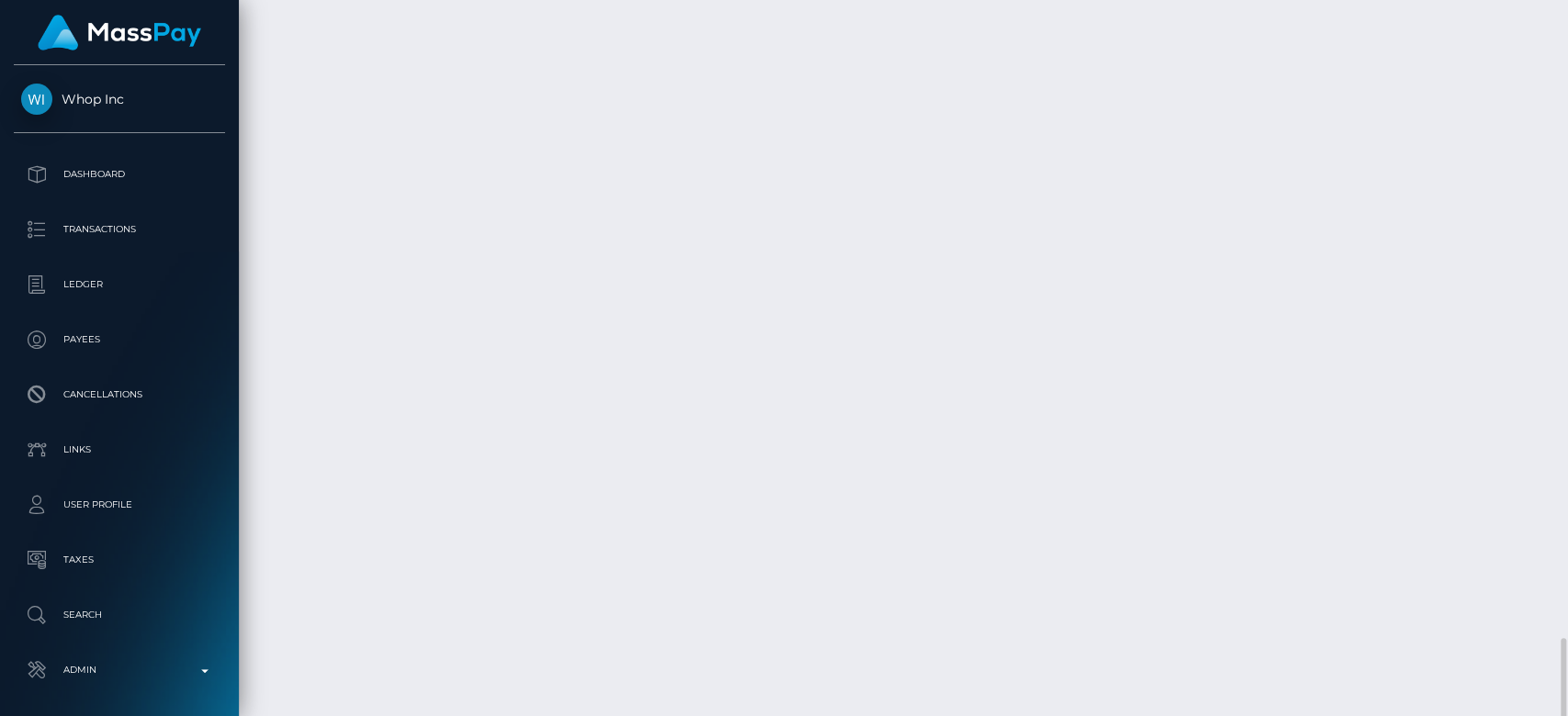
scroll to position [3468, 0]
click at [1066, 459] on body "Whop Inc Dashboard Transactions Ledger Payees" at bounding box center [784, 358] width 1568 height 716
click at [1052, 455] on div "Additional Info" at bounding box center [1051, 471] width 119 height 34
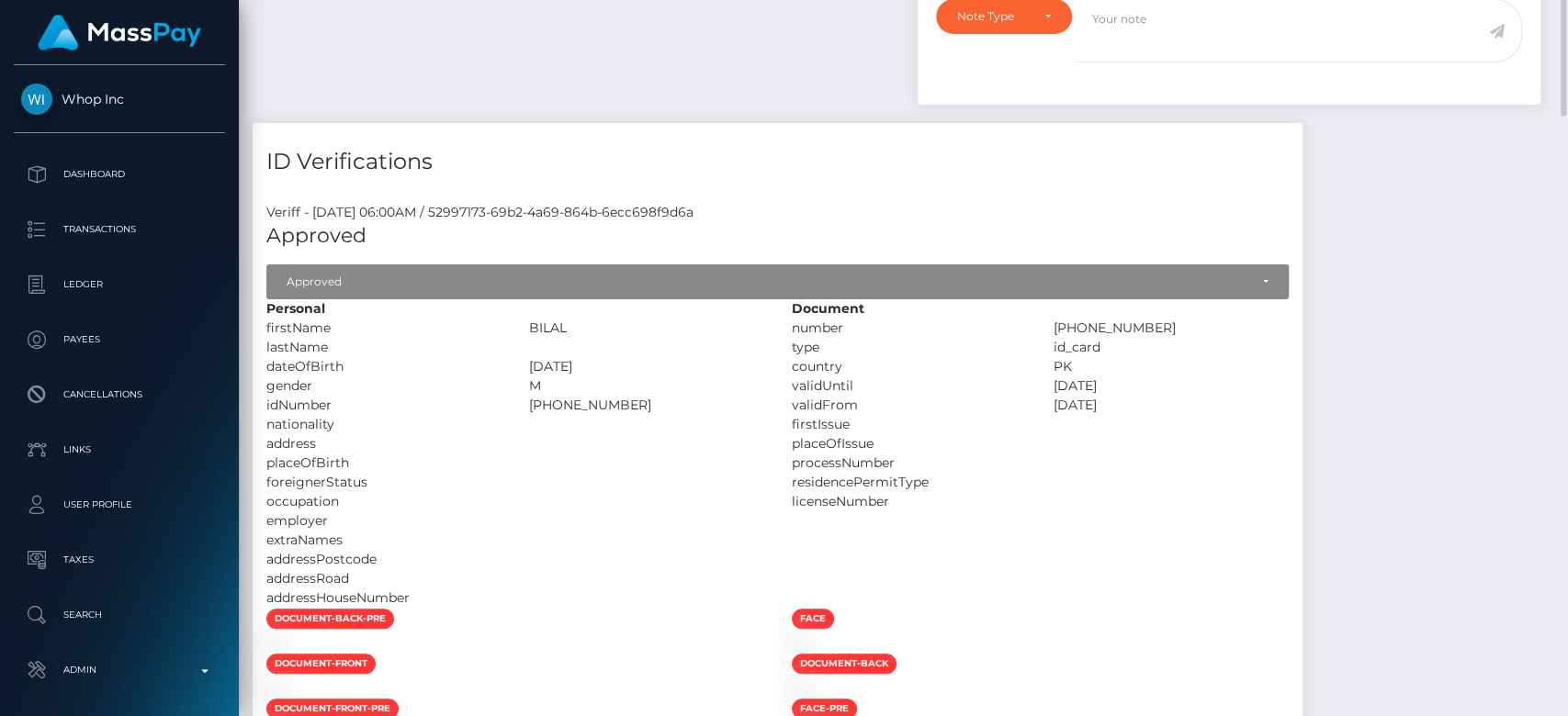
scroll to position [0, 0]
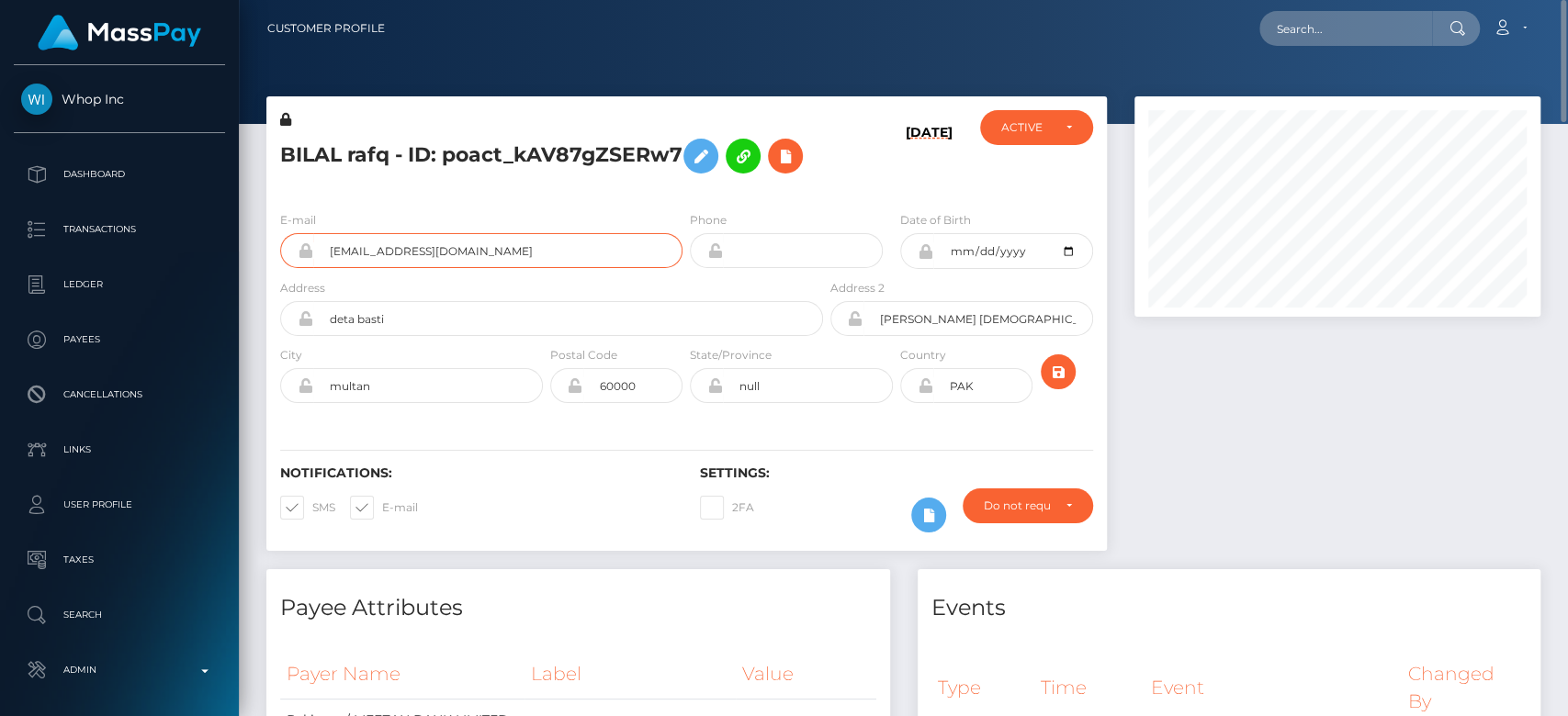
drag, startPoint x: 476, startPoint y: 251, endPoint x: 316, endPoint y: 260, distance: 160.3
click at [316, 260] on input "[EMAIL_ADDRESS][DOMAIN_NAME]" at bounding box center [498, 251] width 369 height 35
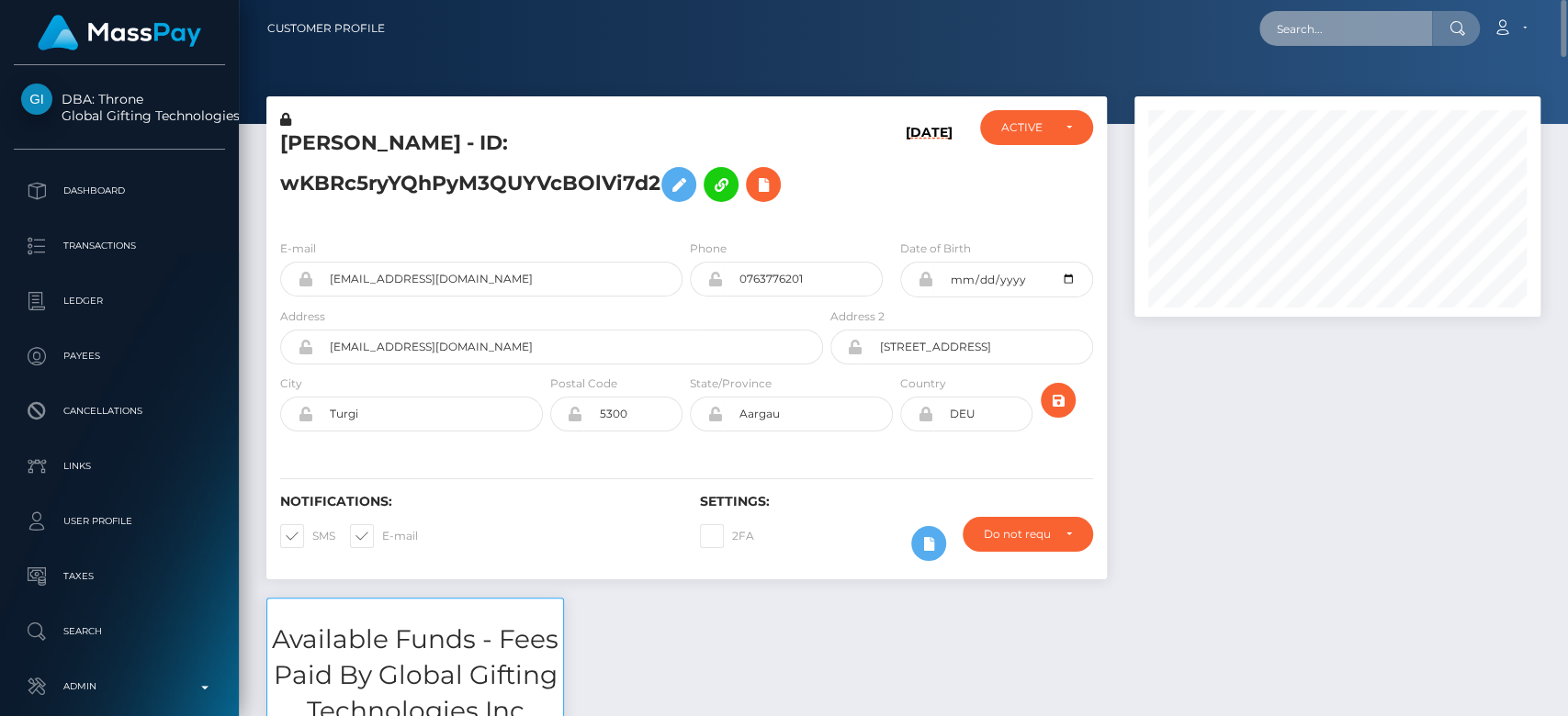
click at [1337, 33] on input "text" at bounding box center [1346, 29] width 173 height 35
paste input "dcf57e68-82aa-4406-b30f-4d411ef3b256"
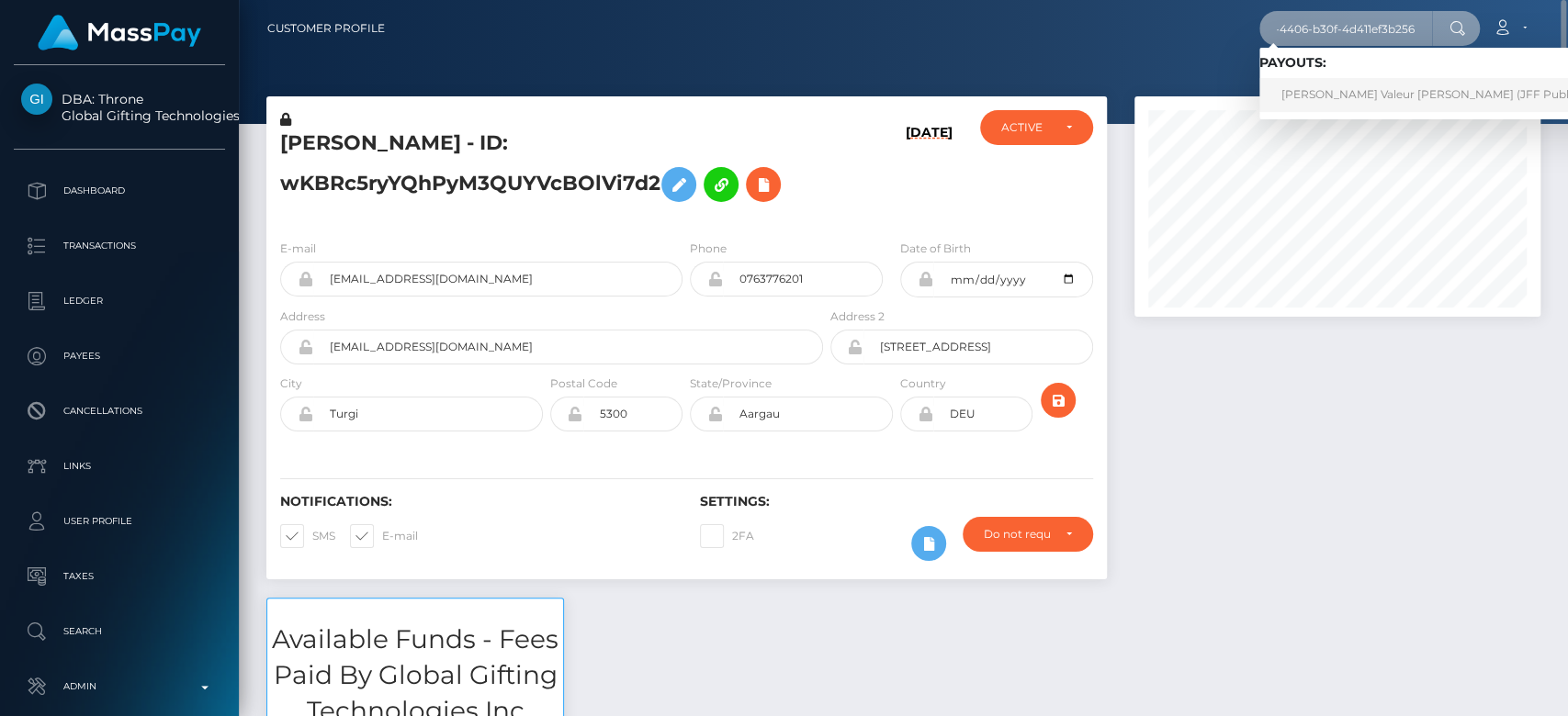
type input "dcf57e68-82aa-4406-b30f-4d411ef3b256"
click at [1347, 79] on link "Victoria Valeur Miller (JFF Publications LLC - )" at bounding box center [1465, 95] width 412 height 34
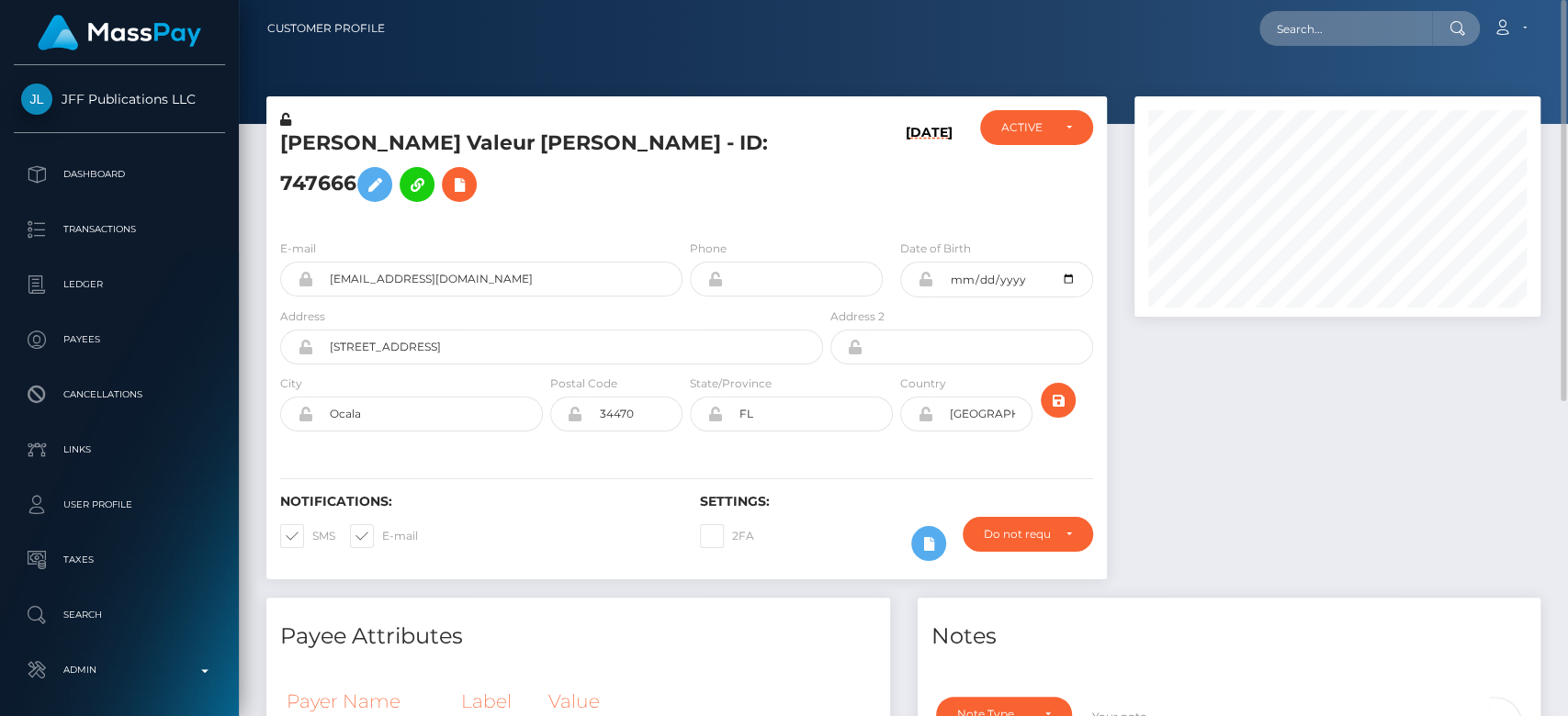
scroll to position [563, 0]
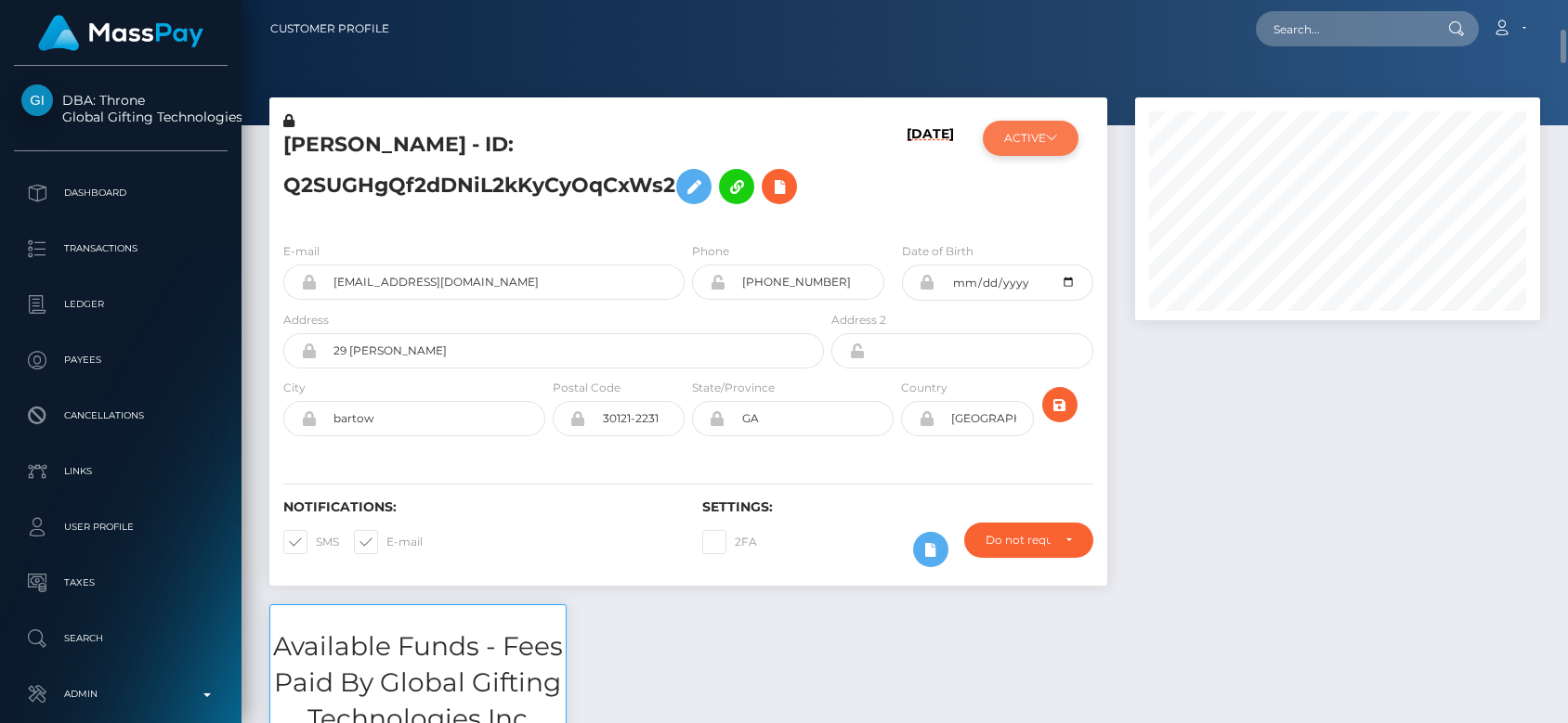
scroll to position [29, 0]
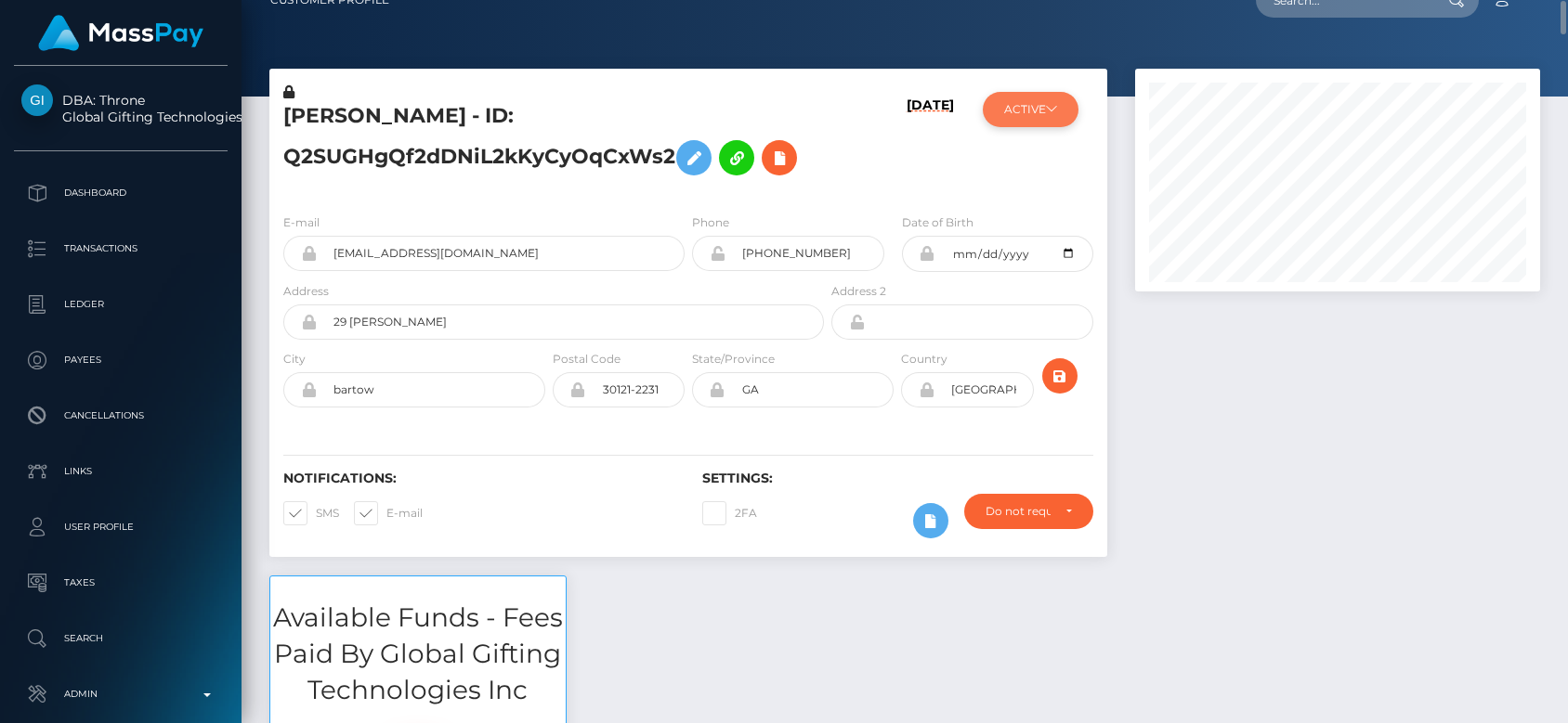
click at [1006, 137] on div "ACTIVE Global Gifting Technologies Inc - Throne ACTIVE DEACTIVE CLOSED ACTIVE U…" at bounding box center [1037, 140] width 139 height 116
click at [1033, 115] on button "ACTIVE" at bounding box center [1031, 110] width 96 height 36
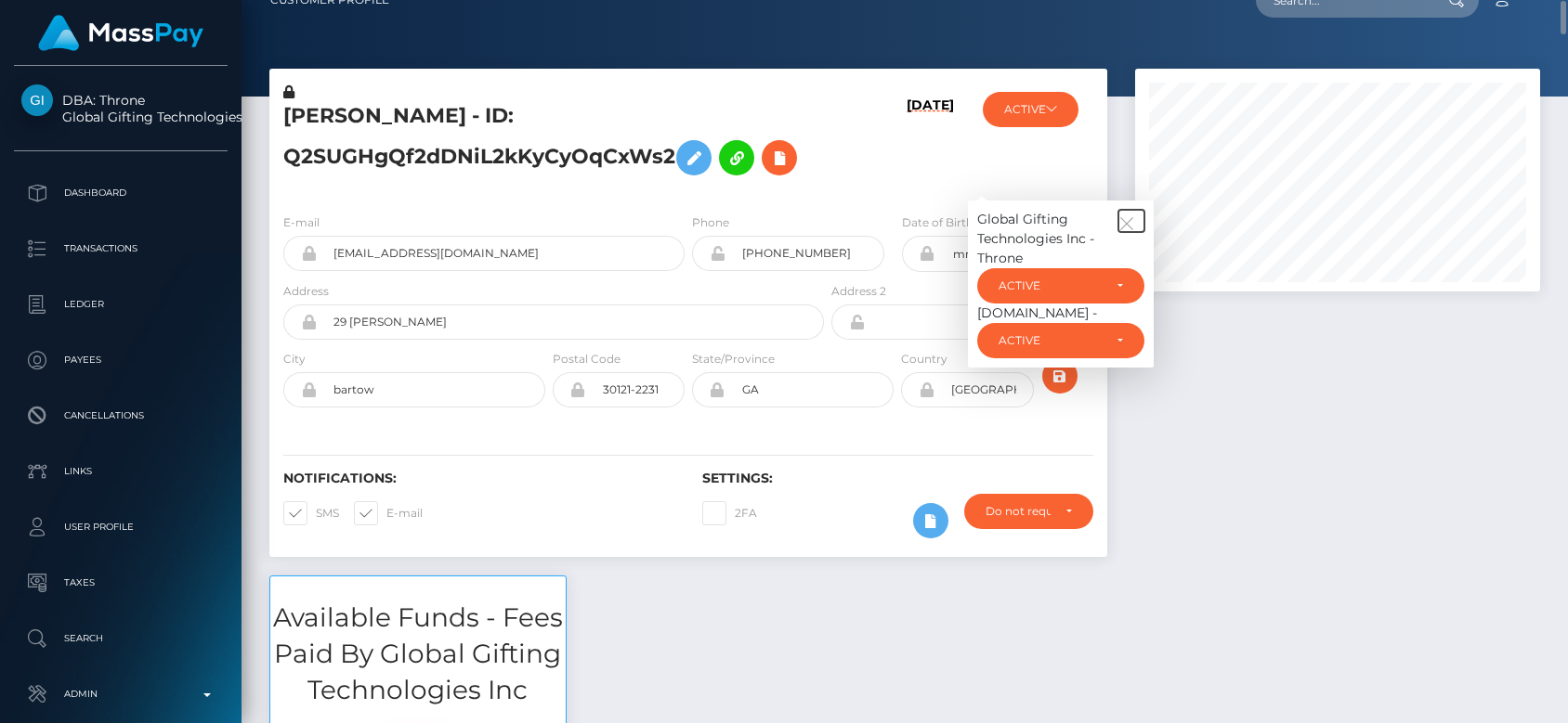
click at [1131, 228] on icon "button" at bounding box center [1127, 224] width 17 height 17
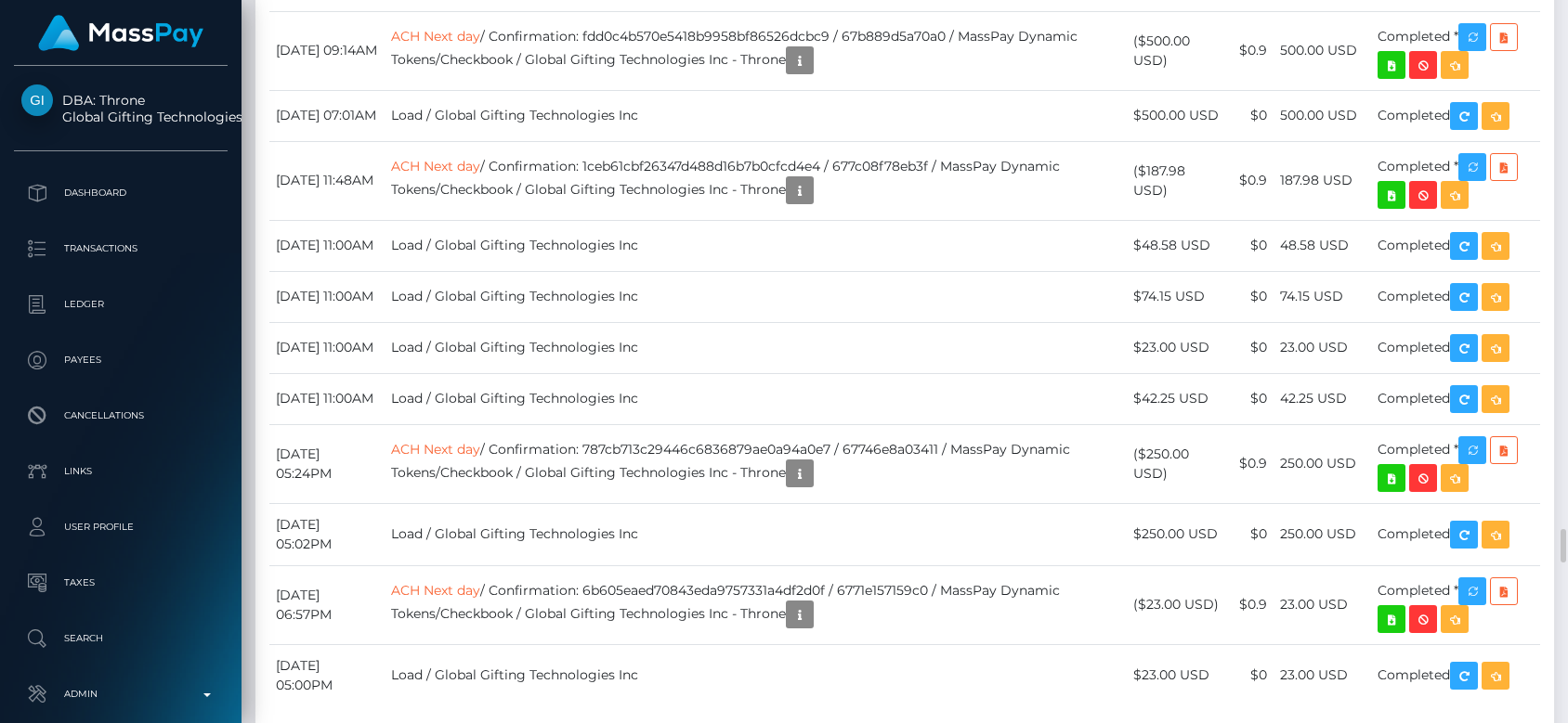
scroll to position [11512, 0]
